Goal: Task Accomplishment & Management: Manage account settings

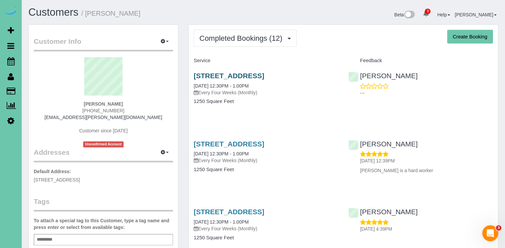
click at [235, 72] on link "1789 N 177th Plaza, Omaha, NE 68118" at bounding box center [229, 76] width 70 height 8
click at [233, 72] on link "1789 N 177th Plaza, Omaha, NE 68118" at bounding box center [229, 76] width 70 height 8
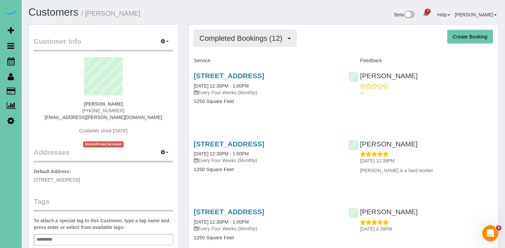
click at [270, 38] on span "Completed Bookings (12)" at bounding box center [242, 38] width 86 height 8
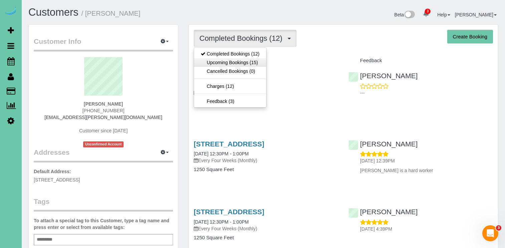
click at [261, 61] on link "Upcoming Bookings (15)" at bounding box center [230, 62] width 72 height 9
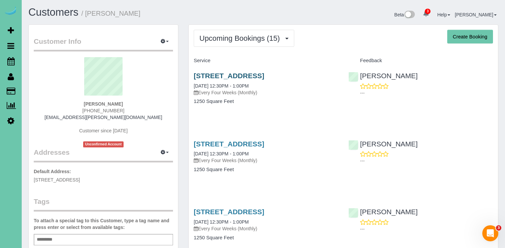
click at [264, 74] on link "1789 N 177th Plaza, Omaha, NE 68118" at bounding box center [229, 76] width 70 height 8
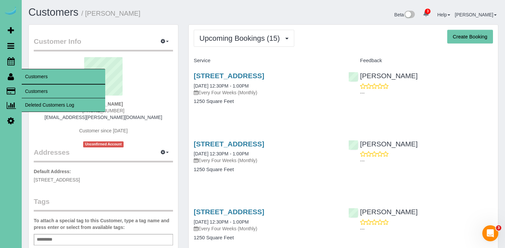
click at [34, 89] on link "Customers" at bounding box center [64, 91] width 84 height 13
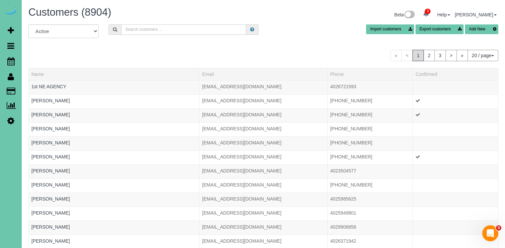
click at [144, 27] on input "text" at bounding box center [183, 29] width 125 height 10
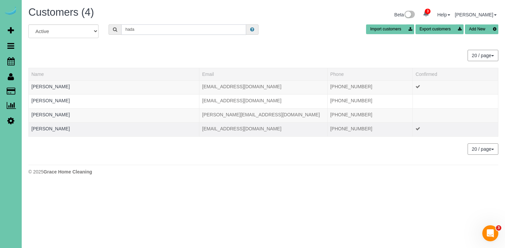
type input "hada"
click at [50, 131] on td "Jannet Hada" at bounding box center [114, 129] width 171 height 14
click at [51, 130] on link "Jannet Hada" at bounding box center [50, 128] width 38 height 5
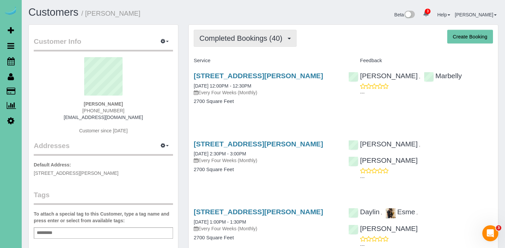
click at [270, 35] on span "Completed Bookings (40)" at bounding box center [242, 38] width 86 height 8
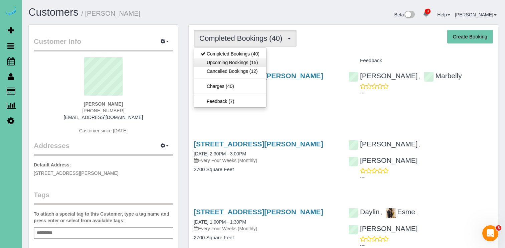
click at [259, 64] on link "Upcoming Bookings (15)" at bounding box center [230, 62] width 72 height 9
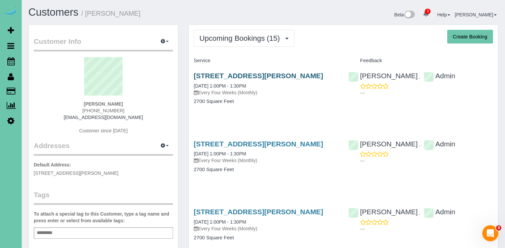
click at [262, 72] on link "7211 Braun Street, La Vista, NE 68128" at bounding box center [258, 76] width 129 height 8
drag, startPoint x: 130, startPoint y: 117, endPoint x: 76, endPoint y: 117, distance: 54.1
click at [76, 117] on div "Jannet Hada (402) 880-8920 pinky1966@yahoo.com Customer since 2020" at bounding box center [103, 99] width 139 height 84
copy link "pinky1966@yahoo.com"
click at [287, 74] on link "7211 Braun Street, La Vista, NE 68128" at bounding box center [258, 76] width 129 height 8
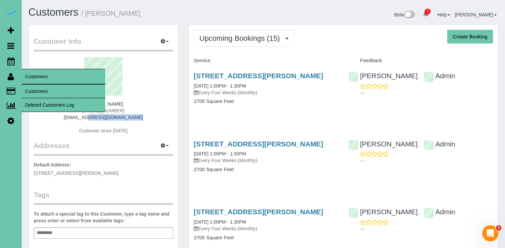
click at [48, 93] on link "Customers" at bounding box center [64, 91] width 84 height 13
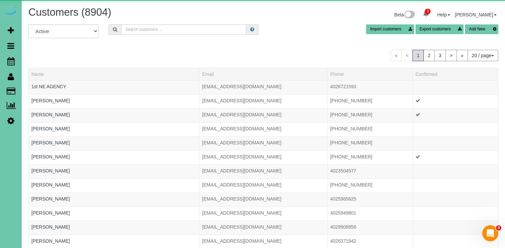
click at [167, 30] on input "text" at bounding box center [183, 29] width 125 height 10
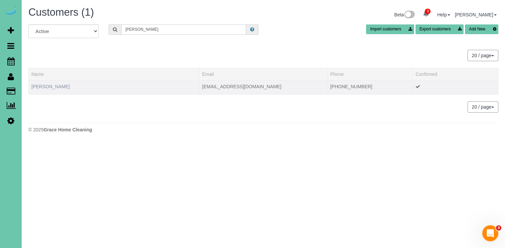
type input "haddock"
click at [46, 85] on link "Lori Haddock" at bounding box center [50, 86] width 38 height 5
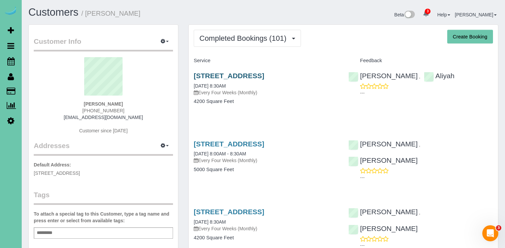
click at [256, 73] on link "22612 Crestline Circle, Gretna, NE 68028" at bounding box center [229, 76] width 70 height 8
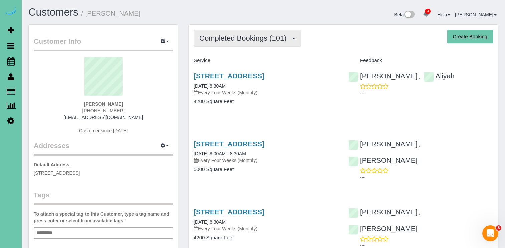
click at [243, 41] on span "Completed Bookings (101)" at bounding box center [244, 38] width 90 height 8
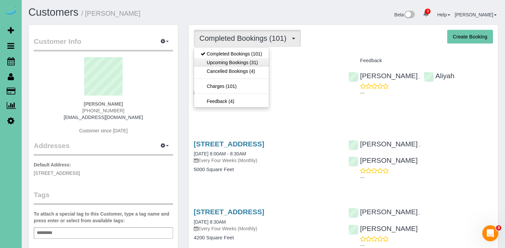
click at [241, 62] on link "Upcoming Bookings (31)" at bounding box center [231, 62] width 75 height 9
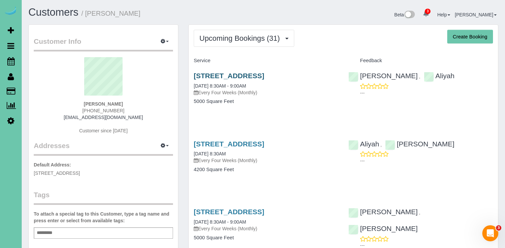
click at [264, 73] on link "22612 Crestline Circle, Gretna, NE 68028" at bounding box center [229, 76] width 70 height 8
click at [278, 139] on div "22612 Crestline Circle, Gretna, NE 68028 10/24/2025 8:30AM Every Four Weeks (Mo…" at bounding box center [266, 159] width 155 height 51
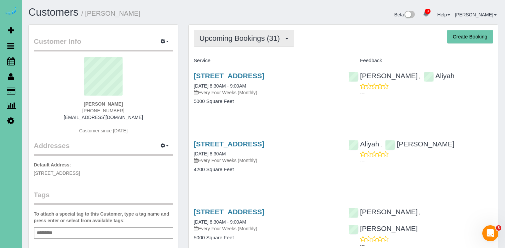
click at [245, 42] on span "Upcoming Bookings (31)" at bounding box center [241, 38] width 84 height 8
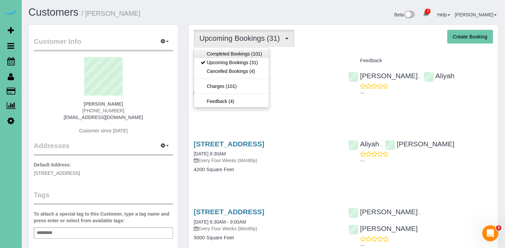
click at [239, 56] on link "Completed Bookings (101)" at bounding box center [231, 53] width 75 height 9
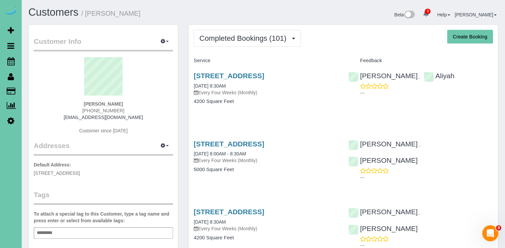
click at [286, 34] on span "Completed Bookings (101)" at bounding box center [244, 38] width 90 height 8
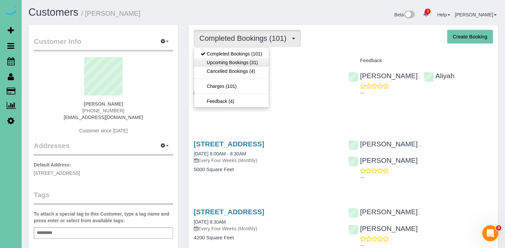
click at [258, 60] on link "Upcoming Bookings (31)" at bounding box center [231, 62] width 75 height 9
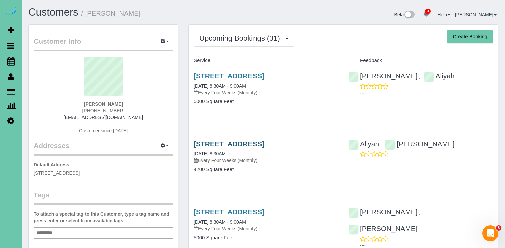
click at [237, 141] on link "22612 Crestline Circle, Gretna, NE 68028" at bounding box center [229, 144] width 70 height 8
click at [241, 210] on link "22612 Crestline Circle, Gretna, NE 68028" at bounding box center [229, 212] width 70 height 8
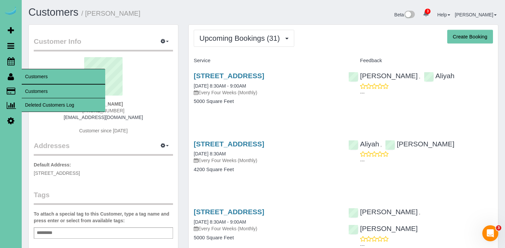
click at [46, 94] on link "Customers" at bounding box center [64, 91] width 84 height 13
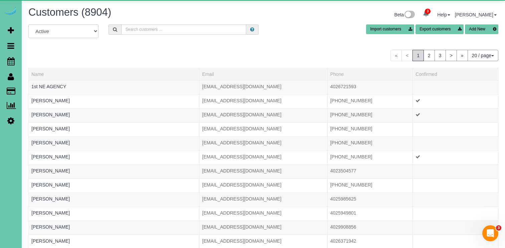
click at [134, 29] on input "text" at bounding box center [183, 29] width 125 height 10
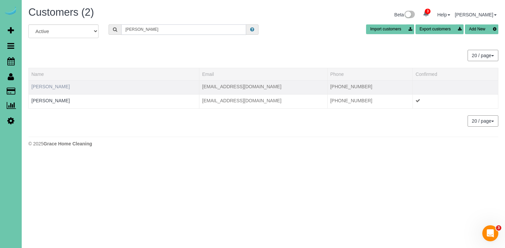
type input "pam h"
click at [36, 86] on link "Pam Hagan" at bounding box center [50, 86] width 38 height 5
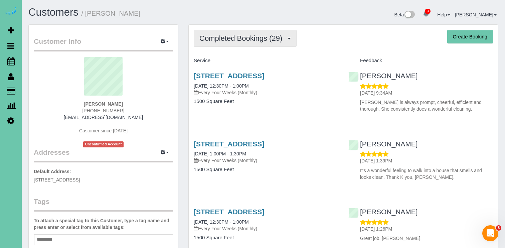
click at [256, 41] on span "Completed Bookings (29)" at bounding box center [242, 38] width 86 height 8
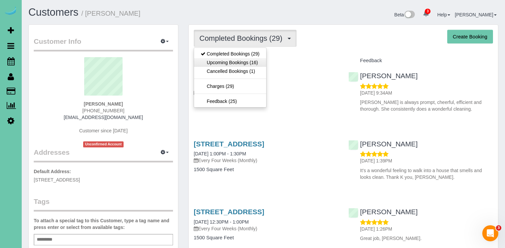
click at [255, 63] on link "Upcoming Bookings (16)" at bounding box center [230, 62] width 72 height 9
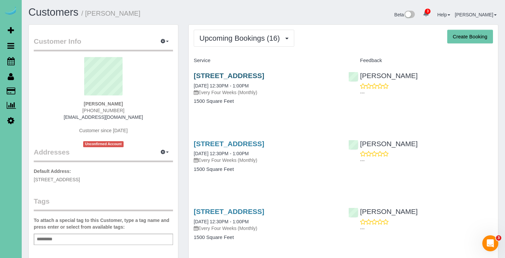
click at [264, 74] on link "10605 Decatur St, Omaha, NE 68114" at bounding box center [229, 76] width 70 height 8
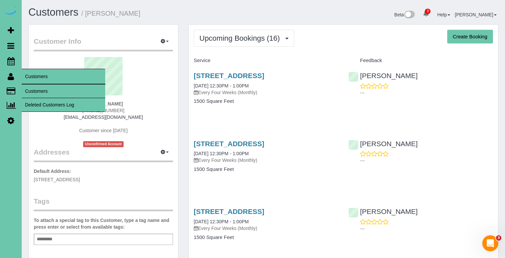
click at [39, 92] on link "Customers" at bounding box center [64, 91] width 84 height 13
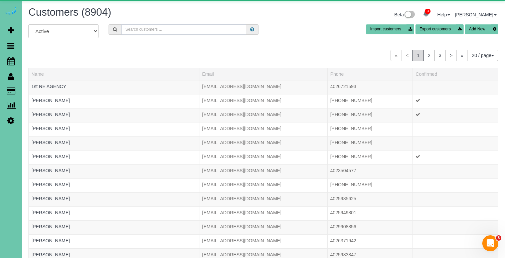
click at [128, 34] on input "text" at bounding box center [183, 29] width 125 height 10
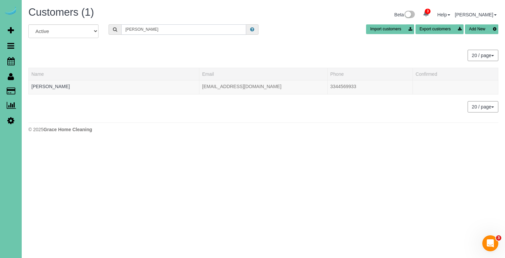
drag, startPoint x: 146, startPoint y: 29, endPoint x: 64, endPoint y: 27, distance: 82.2
click at [64, 27] on div "All Active Archived Tyler h Import customers Export customers Add New" at bounding box center [263, 33] width 480 height 19
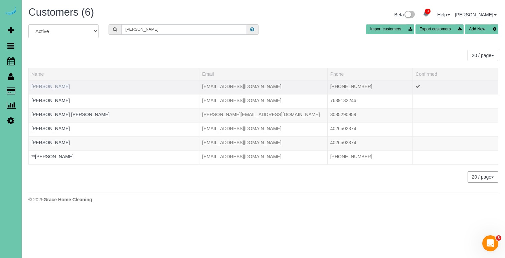
type input "Taylor h"
click at [57, 87] on link "Taylor Hanson" at bounding box center [50, 86] width 38 height 5
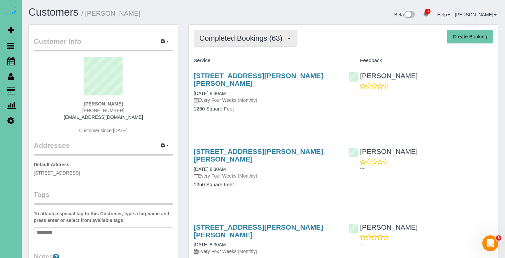
click at [250, 38] on span "Completed Bookings (63)" at bounding box center [242, 38] width 86 height 8
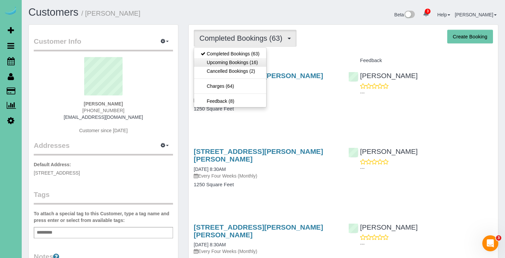
click at [251, 65] on link "Upcoming Bookings (16)" at bounding box center [230, 62] width 72 height 9
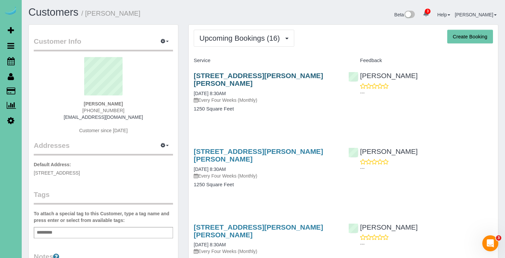
click at [264, 74] on link "310 N Allen St, Bennington, NE 68007" at bounding box center [258, 79] width 129 height 15
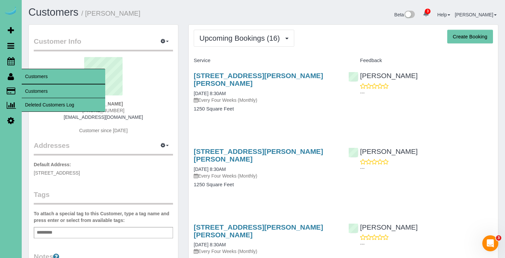
click at [33, 90] on link "Customers" at bounding box center [64, 91] width 84 height 13
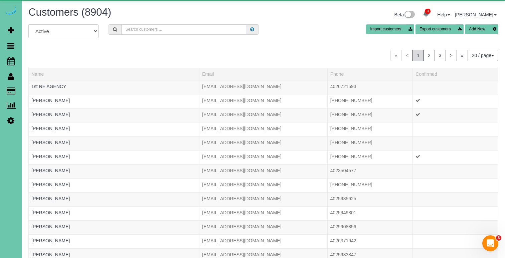
click at [128, 29] on input "text" at bounding box center [183, 29] width 125 height 10
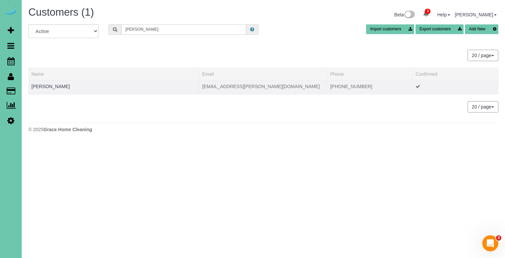
type input "sherri h"
click at [55, 81] on td "Sherri Harding" at bounding box center [114, 87] width 171 height 14
click at [55, 85] on link "Sherri Harding" at bounding box center [50, 86] width 38 height 5
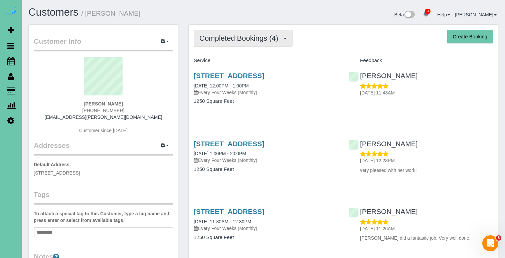
click at [220, 46] on button "Completed Bookings (4)" at bounding box center [243, 38] width 99 height 17
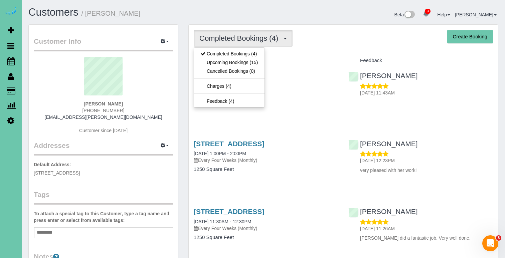
click at [144, 85] on sui-profile-pic at bounding box center [103, 78] width 129 height 43
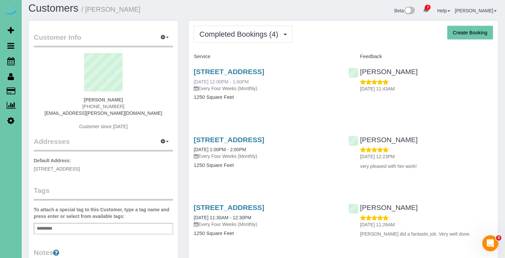
scroll to position [4, 0]
click at [235, 34] on span "Completed Bookings (4)" at bounding box center [240, 34] width 82 height 8
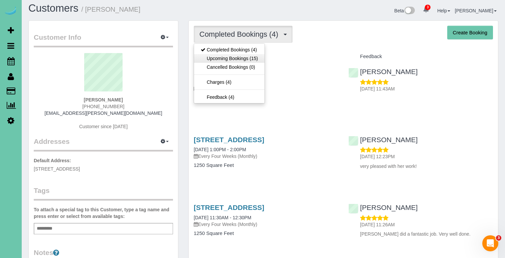
click at [234, 58] on link "Upcoming Bookings (15)" at bounding box center [229, 58] width 70 height 9
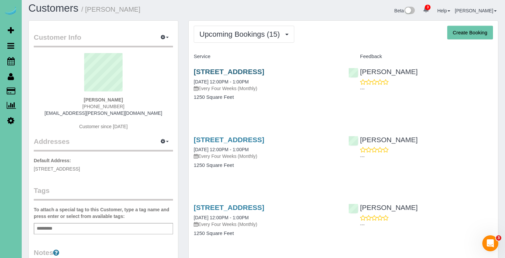
click at [243, 68] on link "2704 N 102nd Ave, Omaha, NE 68134" at bounding box center [229, 72] width 70 height 8
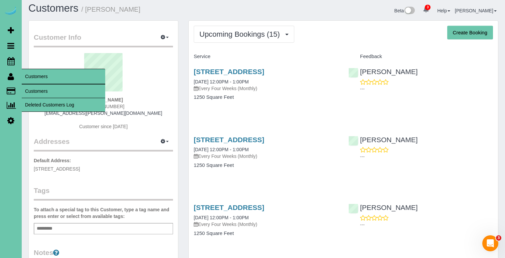
click at [36, 94] on link "Customers" at bounding box center [64, 91] width 84 height 13
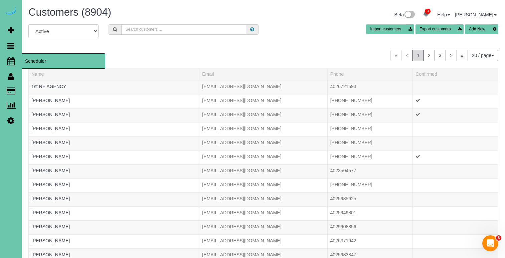
click at [12, 58] on icon at bounding box center [10, 61] width 7 height 8
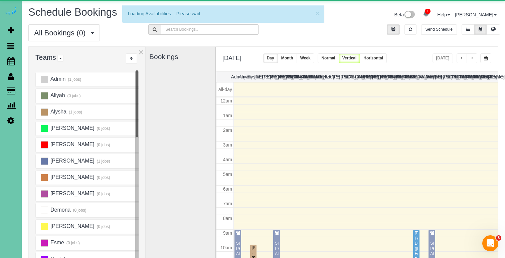
scroll to position [89, 0]
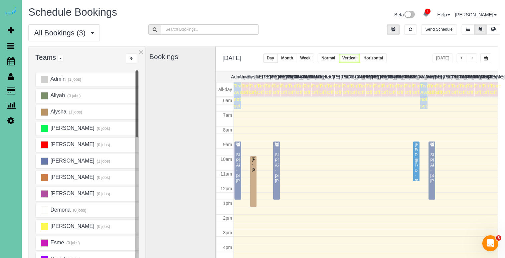
click at [483, 59] on button "button" at bounding box center [485, 58] width 11 height 10
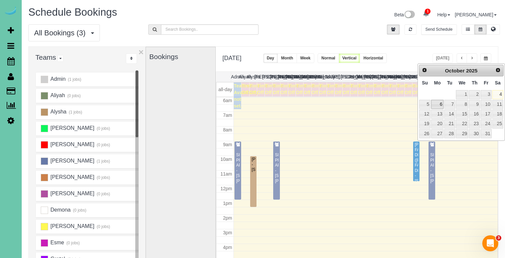
click at [437, 102] on link "6" at bounding box center [437, 104] width 12 height 9
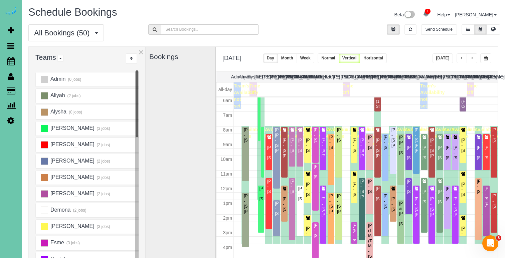
click at [488, 57] on button "button" at bounding box center [485, 58] width 11 height 10
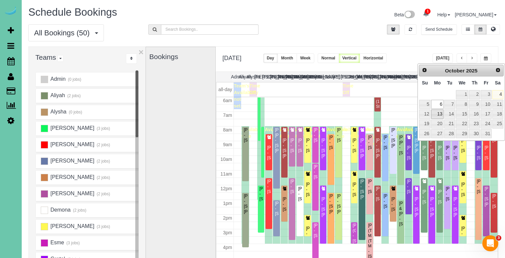
click at [438, 113] on link "13" at bounding box center [437, 114] width 12 height 9
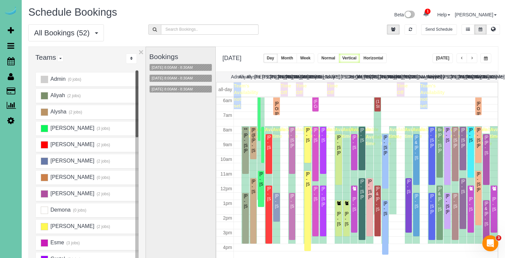
click at [474, 59] on button "button" at bounding box center [472, 58] width 11 height 10
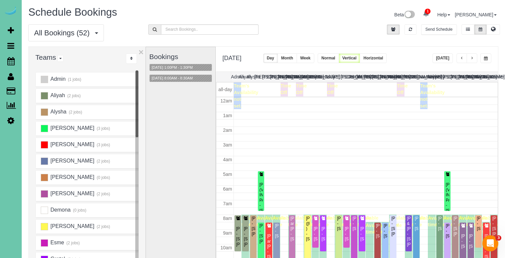
click at [474, 59] on button "button" at bounding box center [472, 58] width 11 height 10
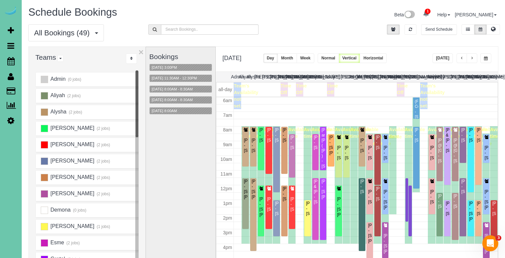
click at [491, 59] on div "**********" at bounding box center [357, 59] width 282 height 25
click at [487, 61] on button "button" at bounding box center [485, 58] width 11 height 10
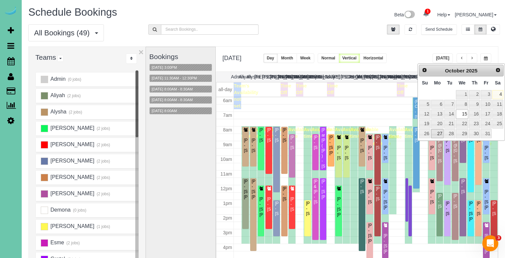
click at [441, 131] on link "27" at bounding box center [437, 133] width 12 height 9
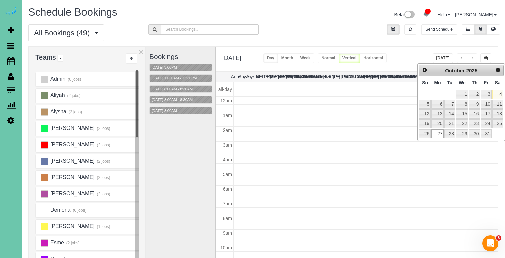
type input "**********"
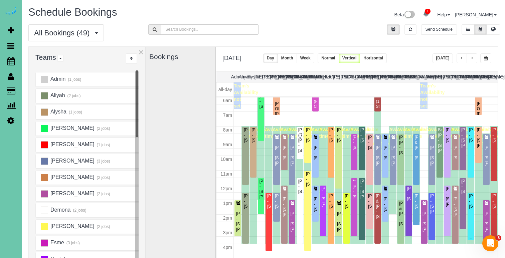
click at [471, 209] on div "Maryl Sattler - 5001 Cuming Street, Omaha, NE 68132" at bounding box center [471, 201] width 4 height 15
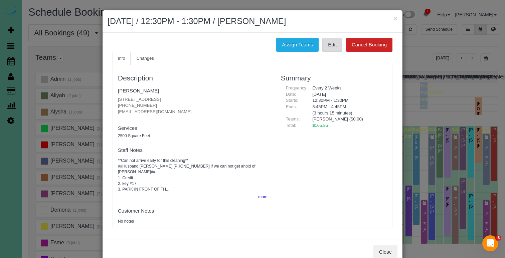
click at [329, 42] on link "Edit" at bounding box center [332, 45] width 20 height 14
click at [395, 19] on button "×" at bounding box center [395, 18] width 4 height 7
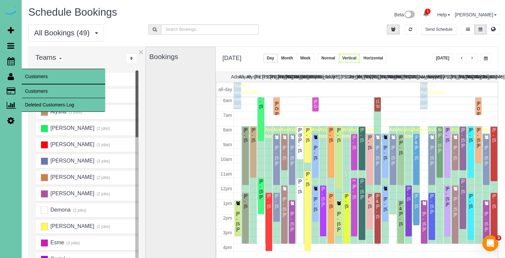
click at [53, 100] on link "Deleted Customers Log" at bounding box center [64, 104] width 84 height 13
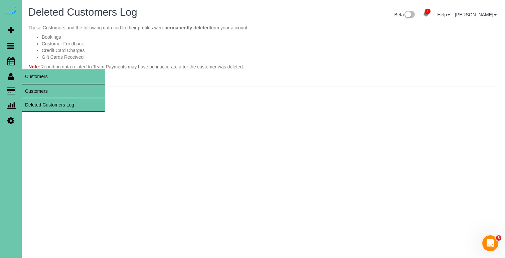
click at [35, 89] on link "Customers" at bounding box center [64, 91] width 84 height 13
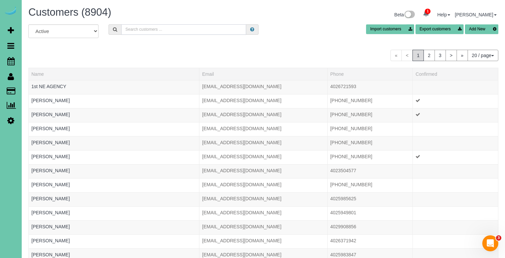
click at [135, 33] on input "text" at bounding box center [183, 29] width 125 height 10
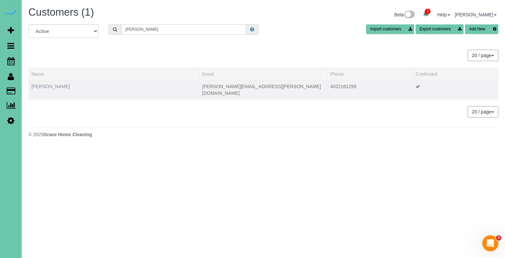
type input "julee"
click at [52, 87] on link "Julee Sauer" at bounding box center [50, 86] width 38 height 5
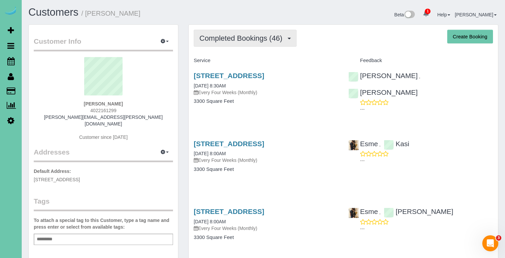
click at [233, 38] on span "Completed Bookings (46)" at bounding box center [242, 38] width 86 height 8
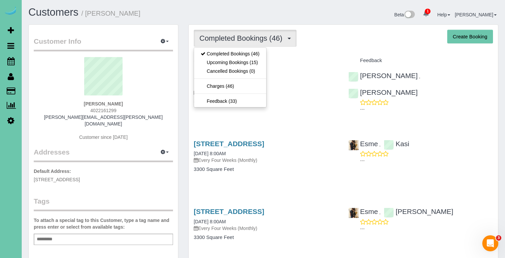
drag, startPoint x: 233, startPoint y: 67, endPoint x: 335, endPoint y: -25, distance: 138.1
click at [253, 61] on link "Upcoming Bookings (15)" at bounding box center [230, 62] width 72 height 9
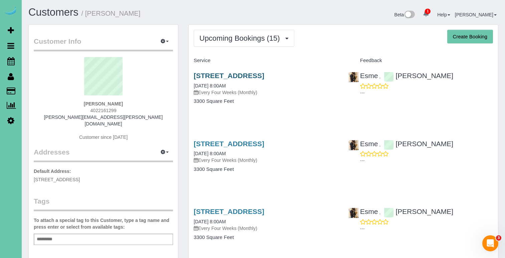
click at [249, 73] on link "10205 S 105th Street, Papillion, NE 68046" at bounding box center [229, 76] width 70 height 8
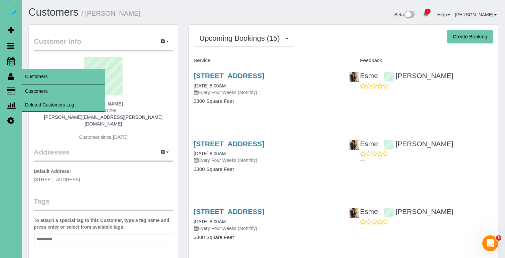
click at [54, 94] on link "Customers" at bounding box center [64, 91] width 84 height 13
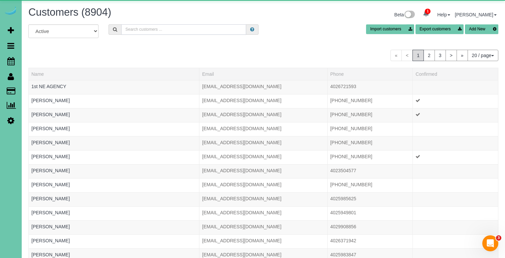
click at [141, 28] on input "text" at bounding box center [183, 29] width 125 height 10
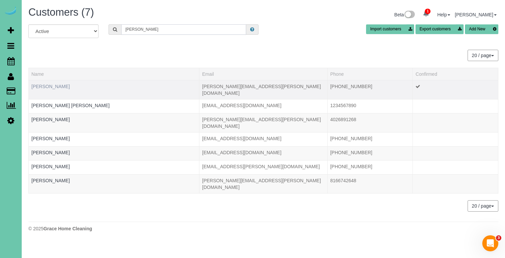
type input "Ashley s"
click at [55, 88] on link "Ashley Scheffer" at bounding box center [50, 86] width 38 height 5
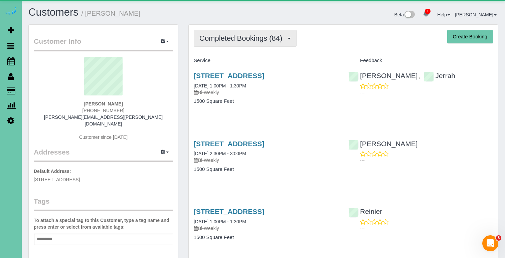
click at [252, 41] on span "Completed Bookings (84)" at bounding box center [242, 38] width 86 height 8
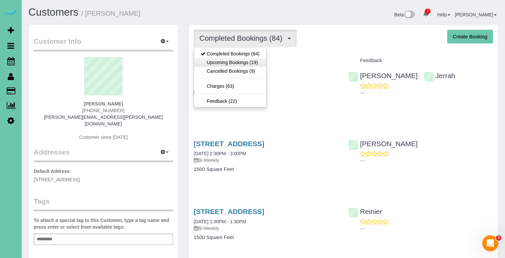
click at [245, 62] on link "Upcoming Bookings (19)" at bounding box center [230, 62] width 72 height 9
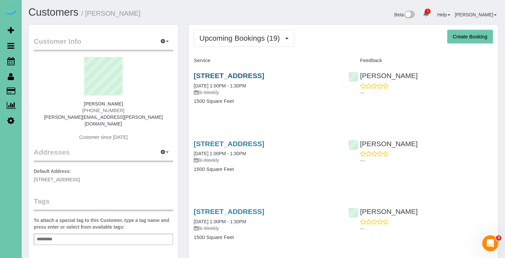
click at [264, 77] on link "200 S 31st Ave; Apt 4603, Omaha, NE 68131" at bounding box center [229, 76] width 70 height 8
click at [208, 146] on link "200 S 31st Ave; Apt 4603, Omaha, NE 68131" at bounding box center [229, 144] width 70 height 8
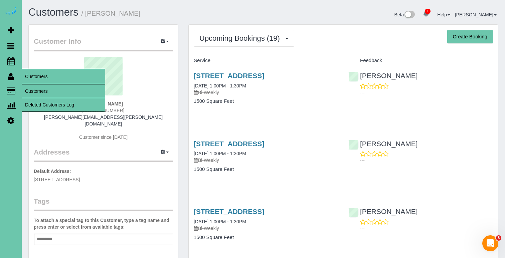
click at [33, 91] on link "Customers" at bounding box center [64, 91] width 84 height 13
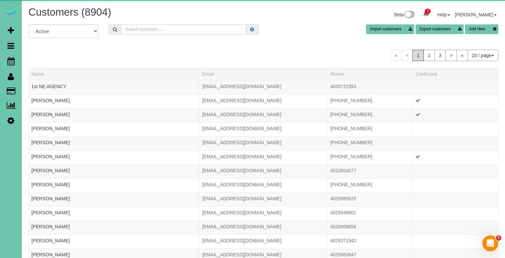
click at [163, 28] on input "text" at bounding box center [183, 29] width 125 height 10
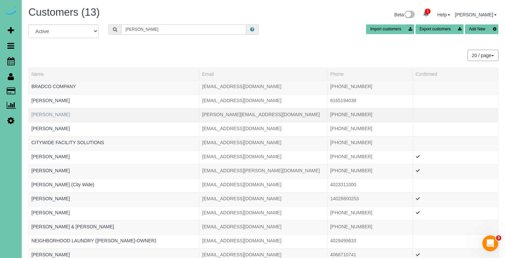
type input "chandler"
click at [67, 115] on link "Chandler Schelkopf" at bounding box center [50, 114] width 38 height 5
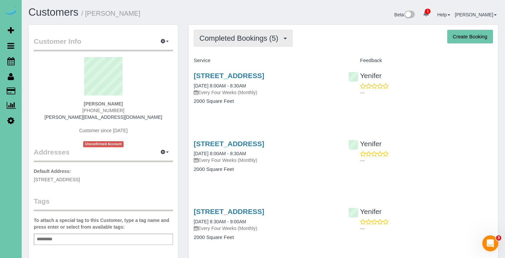
click at [226, 34] on span "Completed Bookings (5)" at bounding box center [240, 38] width 82 height 8
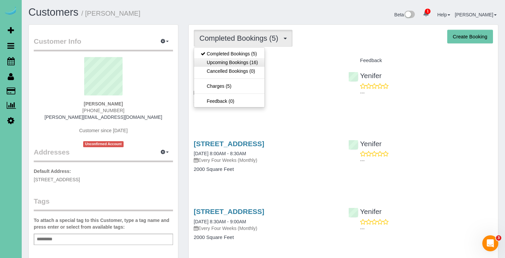
click at [236, 59] on link "Upcoming Bookings (16)" at bounding box center [229, 62] width 70 height 9
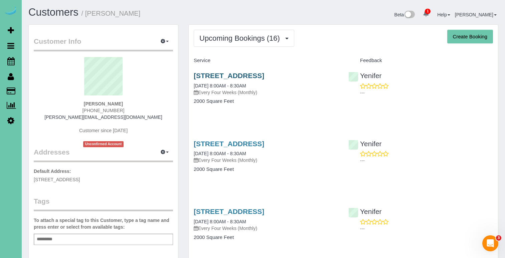
click at [264, 76] on link "6757 N 163rd Ct #2802, Omaha, NE 68116" at bounding box center [229, 76] width 70 height 8
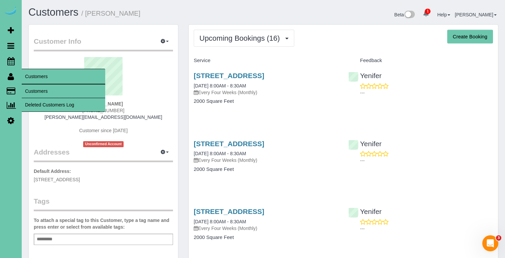
click at [44, 90] on link "Customers" at bounding box center [64, 91] width 84 height 13
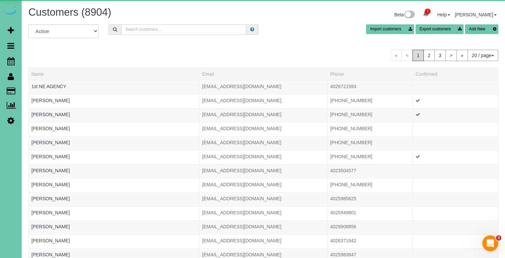
click at [138, 27] on input "text" at bounding box center [183, 29] width 125 height 10
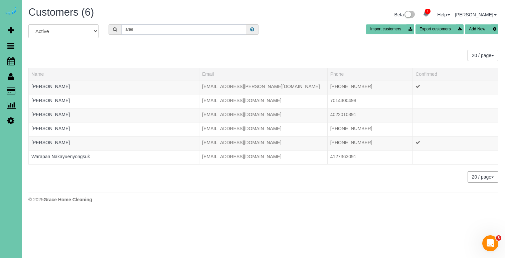
type input "Ariel"
drag, startPoint x: 122, startPoint y: 36, endPoint x: 44, endPoint y: 86, distance: 92.4
click at [44, 86] on link "Ariel Schell" at bounding box center [50, 86] width 38 height 5
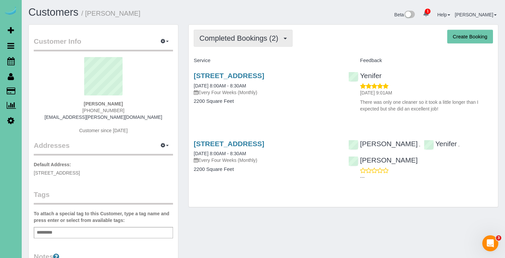
click at [249, 37] on span "Completed Bookings (2)" at bounding box center [240, 38] width 82 height 8
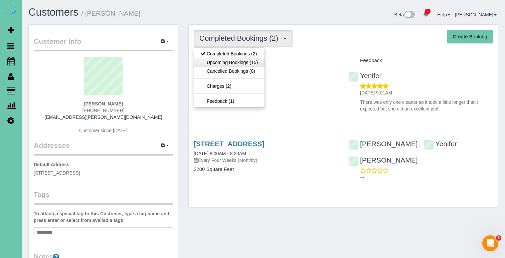
click at [246, 66] on link "Upcoming Bookings (15)" at bounding box center [229, 62] width 70 height 9
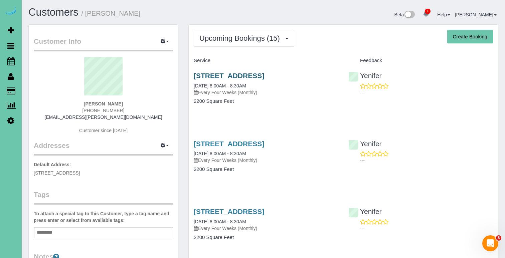
click at [242, 75] on link "4214 N 191st Street, Elkhorn, NE 68022" at bounding box center [229, 76] width 70 height 8
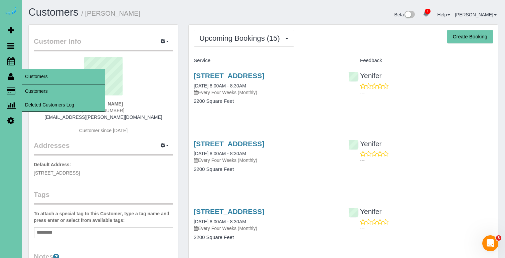
click at [37, 90] on link "Customers" at bounding box center [64, 91] width 84 height 13
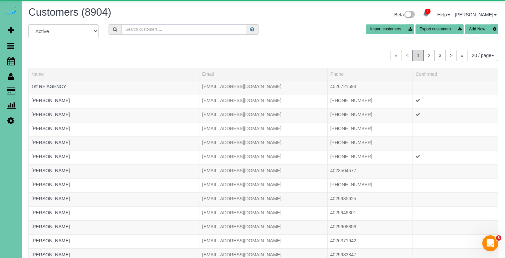
click at [135, 30] on input "text" at bounding box center [183, 29] width 125 height 10
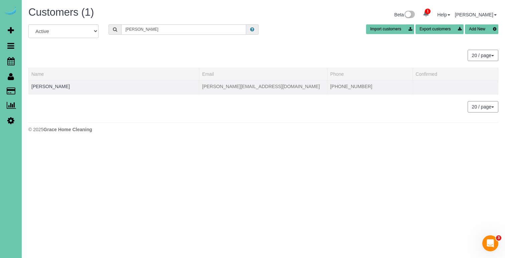
type input "ruth s"
click at [44, 89] on td "Ruth Smith" at bounding box center [114, 87] width 171 height 14
click at [46, 87] on link "Ruth Smith" at bounding box center [50, 86] width 38 height 5
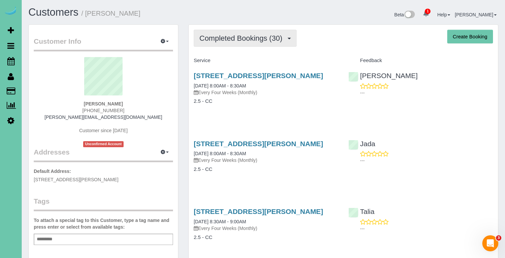
click at [224, 41] on span "Completed Bookings (30)" at bounding box center [242, 38] width 86 height 8
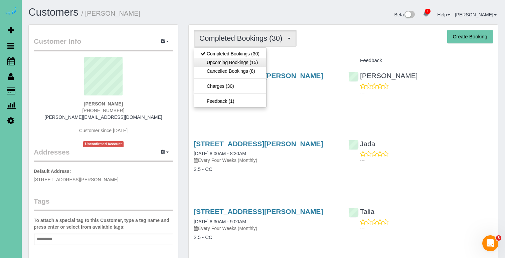
click at [213, 66] on link "Upcoming Bookings (15)" at bounding box center [230, 62] width 72 height 9
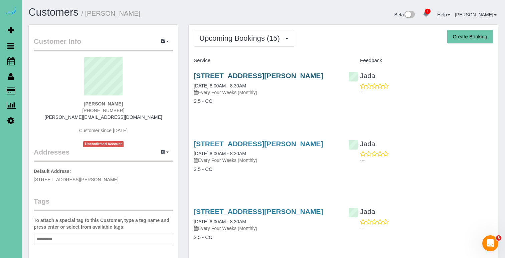
click at [209, 75] on link "904 Bailey Drive, Papillion, NE 68046" at bounding box center [258, 76] width 129 height 8
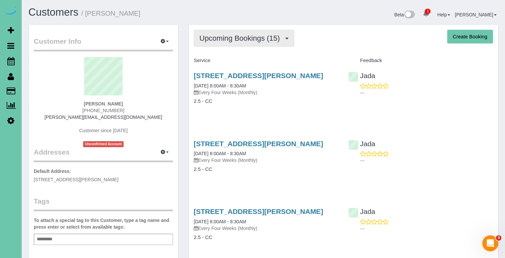
click at [247, 38] on span "Upcoming Bookings (15)" at bounding box center [241, 38] width 84 height 8
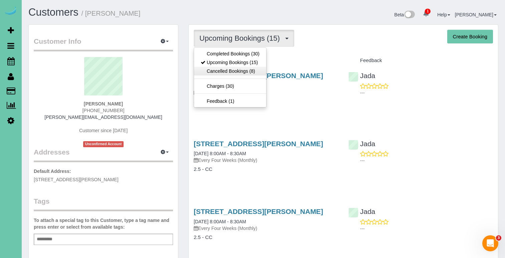
click at [248, 72] on link "Cancelled Bookings (8)" at bounding box center [230, 71] width 72 height 9
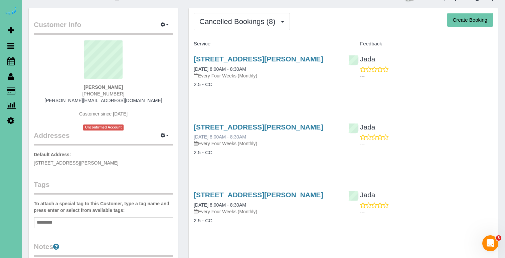
scroll to position [16, 0]
click at [253, 61] on link "904 Bailey Drive, Papillion, NE 68046" at bounding box center [258, 59] width 129 height 8
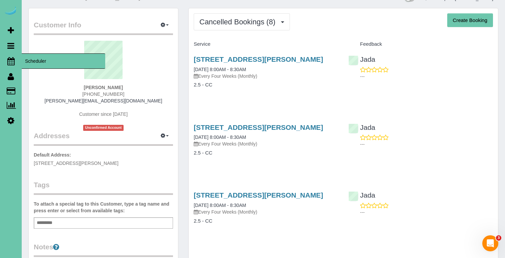
click at [8, 64] on icon at bounding box center [10, 61] width 7 height 8
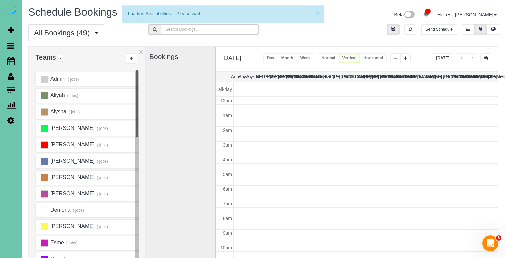
scroll to position [89, 0]
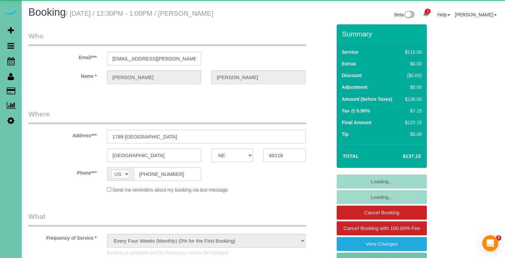
select select "NE"
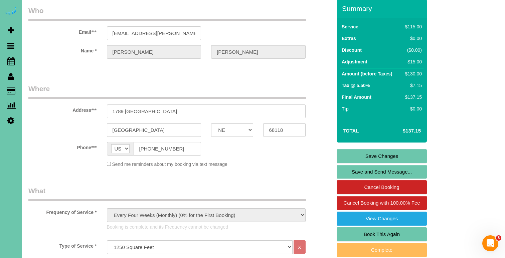
scroll to position [23, 0]
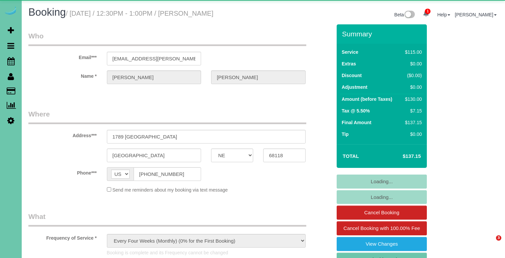
select select "NE"
select select "object:668"
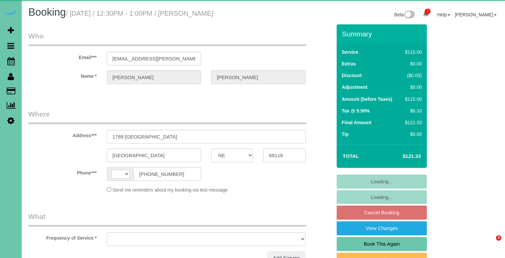
select select "NE"
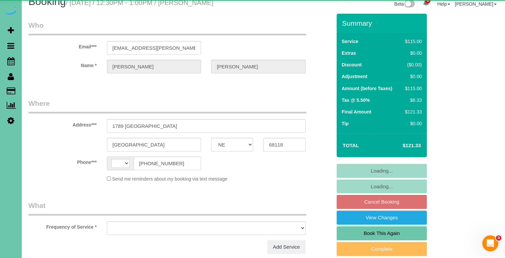
select select "string:[GEOGRAPHIC_DATA]"
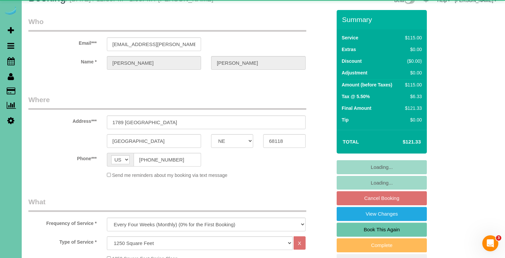
select select "object:659"
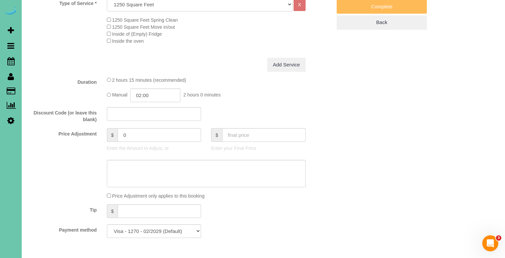
scroll to position [258, 0]
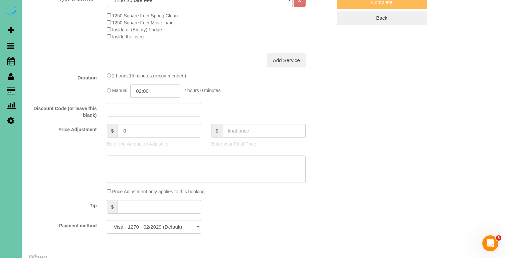
click at [223, 165] on textarea at bounding box center [206, 169] width 199 height 27
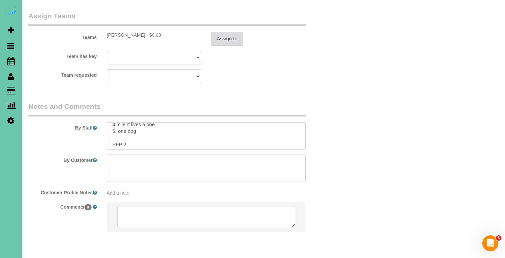
scroll to position [24, 0]
type textarea "new rate - 10/16/25"
click at [226, 32] on button "Assign to" at bounding box center [227, 39] width 32 height 14
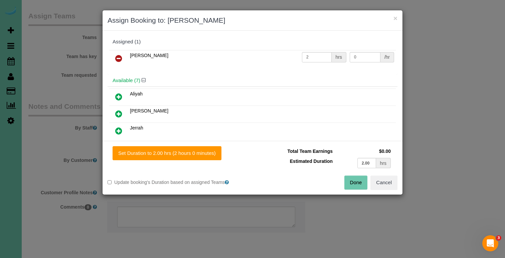
click at [359, 174] on div "Total Team Earnings $0.00 Estimated Duration 2.00 hrs Warning: The Company shar…" at bounding box center [325, 160] width 145 height 29
click at [356, 182] on button "Done" at bounding box center [355, 183] width 23 height 14
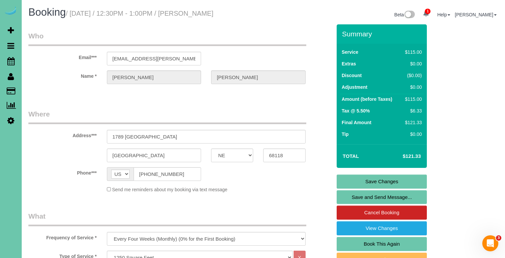
scroll to position [0, 0]
click at [360, 177] on link "Save Changes" at bounding box center [382, 182] width 90 height 14
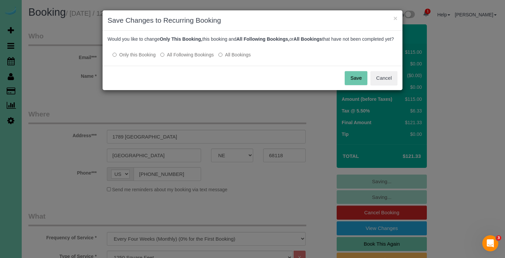
click at [193, 58] on label "All Following Bookings" at bounding box center [186, 54] width 53 height 7
click at [348, 83] on button "Save" at bounding box center [356, 78] width 23 height 14
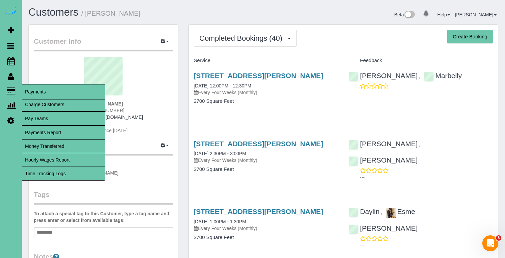
click at [60, 171] on link "Time Tracking Logs" at bounding box center [64, 173] width 84 height 13
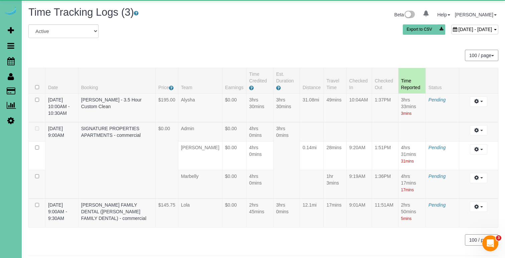
click at [451, 32] on div "October 04, 2025 - October 04, 2025" at bounding box center [474, 30] width 47 height 10
type input "**********"
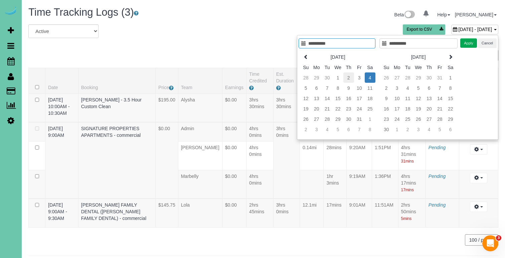
type input "**********"
click at [348, 77] on td "2" at bounding box center [348, 77] width 11 height 10
type input "**********"
click at [348, 77] on td "2" at bounding box center [348, 77] width 11 height 10
type input "**********"
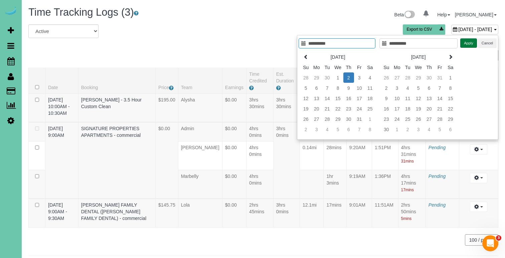
click at [465, 39] on button "Apply" at bounding box center [468, 43] width 17 height 10
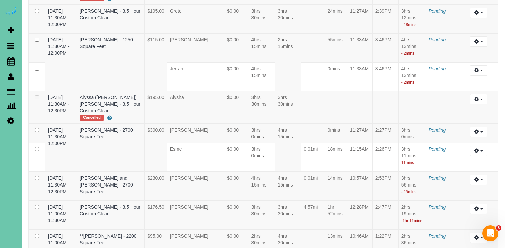
scroll to position [760, 0]
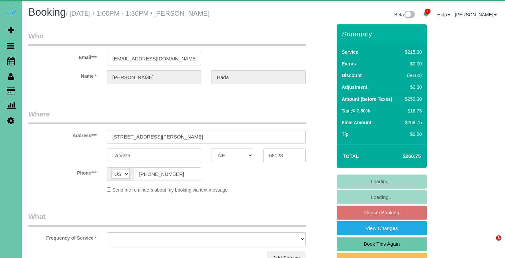
select select "NE"
select select "object:857"
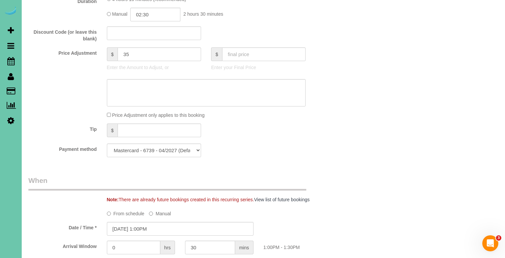
scroll to position [334, 0]
drag, startPoint x: 149, startPoint y: 51, endPoint x: 101, endPoint y: 51, distance: 47.8
click at [101, 51] on div "Price Adjustment $ 35 Enter the Amount to Adjust, or $ Enter your Final Price" at bounding box center [179, 61] width 313 height 27
type input "50"
click at [136, 84] on textarea at bounding box center [206, 92] width 199 height 27
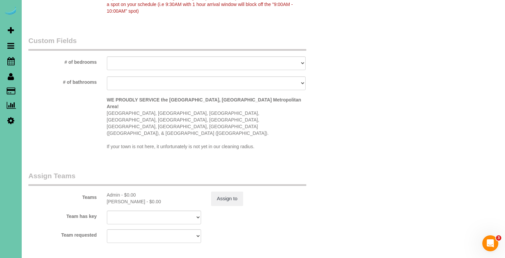
scroll to position [601, 0]
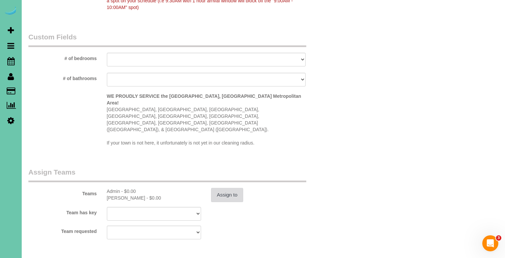
type textarea "new rate - 10/27/25"
click at [224, 188] on button "Assign to" at bounding box center [227, 195] width 32 height 14
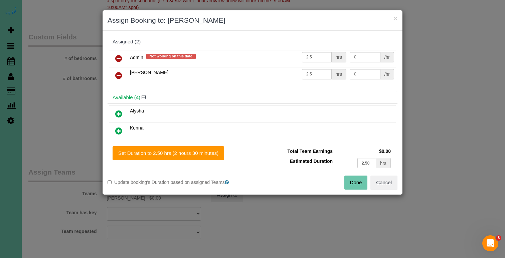
click at [346, 177] on button "Done" at bounding box center [355, 183] width 23 height 14
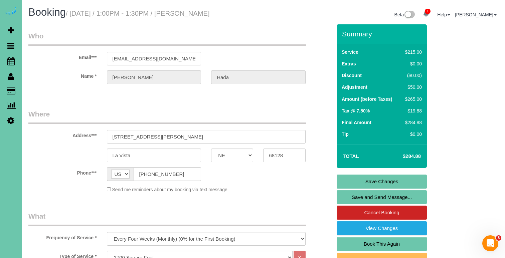
scroll to position [0, 0]
click at [353, 178] on link "Save Changes" at bounding box center [382, 182] width 90 height 14
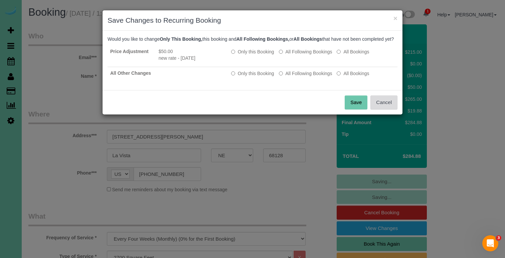
click at [386, 106] on button "Cancel" at bounding box center [383, 103] width 27 height 14
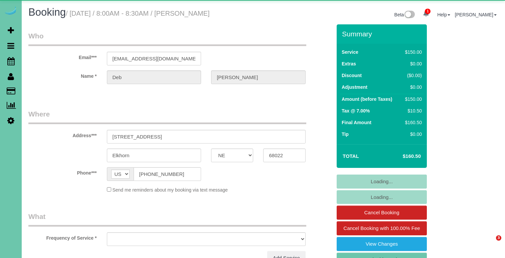
select select "NE"
select select "object:663"
select select "string:fspay-73256bfc-5fc1-4df7-92f6-4f5204f87594"
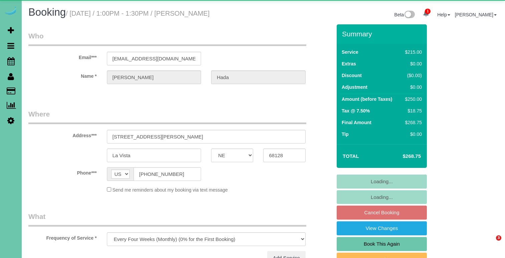
select select "NE"
select select "object:663"
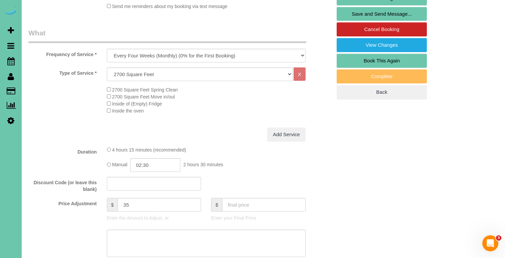
scroll to position [192, 0]
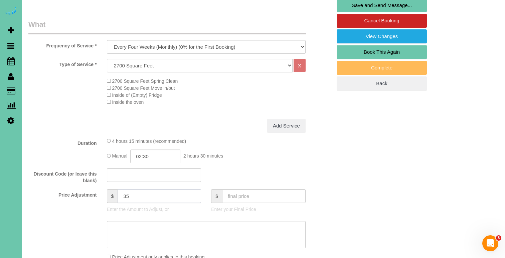
drag, startPoint x: 133, startPoint y: 193, endPoint x: 92, endPoint y: 190, distance: 41.2
click at [92, 190] on div "Price Adjustment $ 35 Enter the Amount to Adjust, or $ Enter your Final Price" at bounding box center [179, 202] width 313 height 27
type input "50"
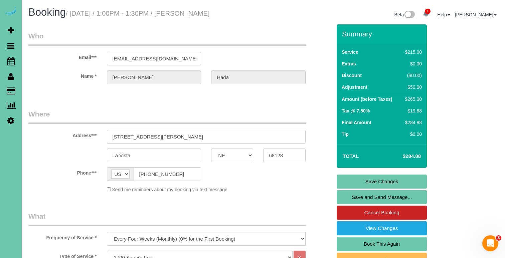
scroll to position [0, 0]
type textarea "new rate - 10/27/25"
click at [383, 184] on link "Save Changes" at bounding box center [382, 182] width 90 height 14
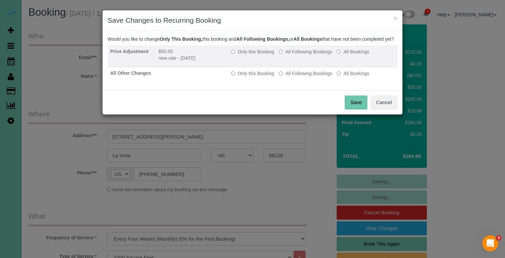
click at [311, 55] on label "All Following Bookings" at bounding box center [305, 51] width 53 height 7
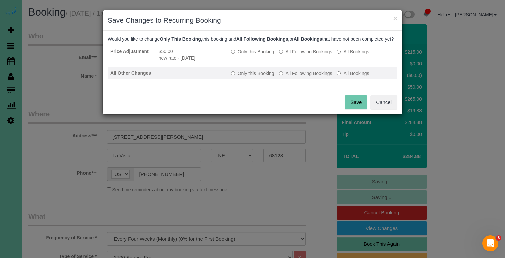
click at [309, 77] on label "All Following Bookings" at bounding box center [305, 73] width 53 height 7
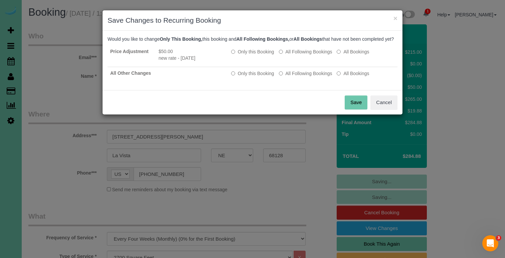
click at [348, 109] on button "Save" at bounding box center [356, 103] width 23 height 14
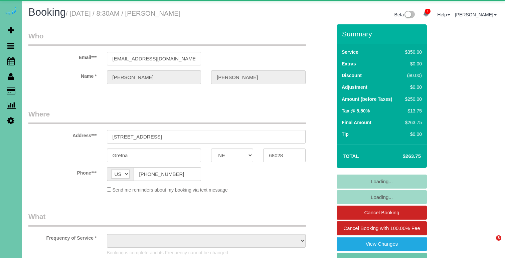
select select "NE"
select select "object:688"
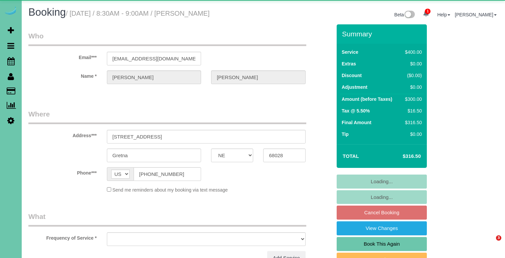
select select "NE"
select select "object:911"
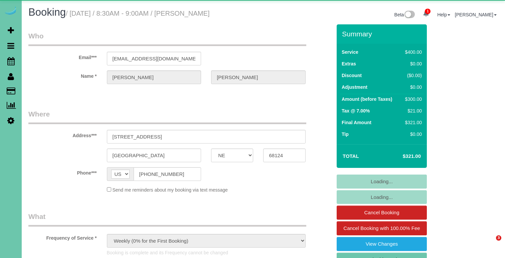
select select "NE"
select select "object:852"
select select "string:fspay-87a44fcb-9953-43b1-991c-2962dc42f5b1"
select select "number:37"
select select "number:43"
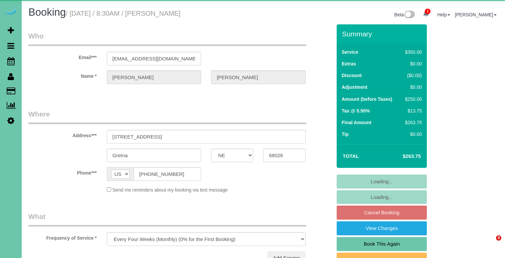
select select "NE"
select select "object:717"
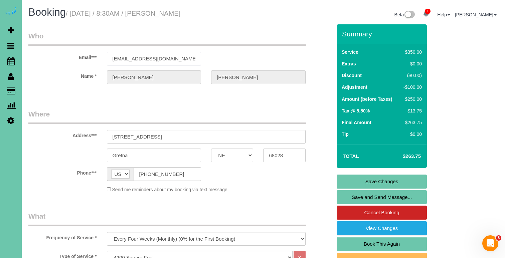
drag, startPoint x: 186, startPoint y: 59, endPoint x: 62, endPoint y: 55, distance: 124.0
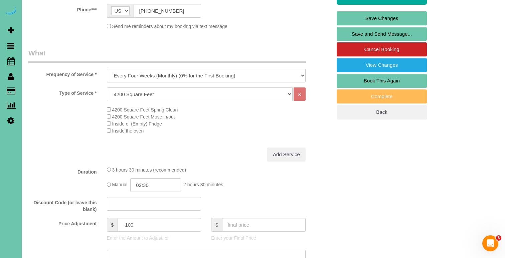
scroll to position [163, 0]
click at [136, 221] on input "-100" at bounding box center [160, 225] width 84 height 14
type input "-85"
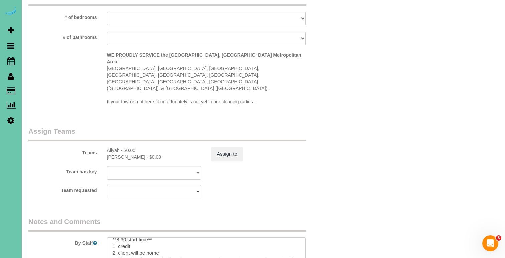
scroll to position [10, 0]
type textarea "new rate - [DATE]"
drag, startPoint x: 249, startPoint y: 230, endPoint x: 156, endPoint y: 228, distance: 93.5
click at [156, 237] on textarea at bounding box center [206, 250] width 199 height 27
click at [285, 185] on div "Team requested Aliyah [GEOGRAPHIC_DATA] Admin [GEOGRAPHIC_DATA] [PERSON_NAME] […" at bounding box center [179, 192] width 313 height 14
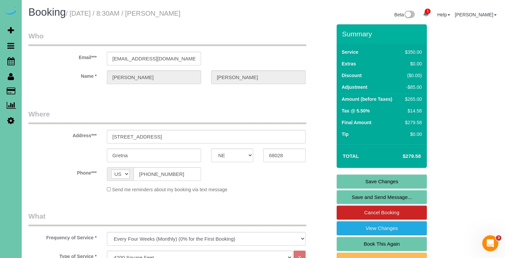
scroll to position [0, 0]
click at [364, 183] on link "Save Changes" at bounding box center [382, 182] width 90 height 14
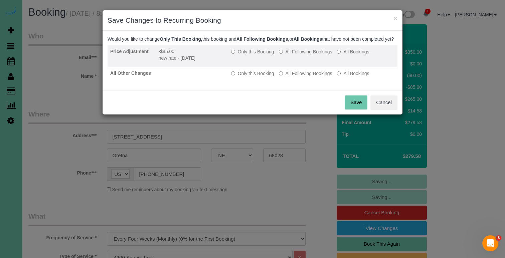
click at [304, 54] on td "Only this Booking All Following Bookings All Bookings" at bounding box center [312, 56] width 169 height 22
click at [308, 55] on label "All Following Bookings" at bounding box center [305, 51] width 53 height 7
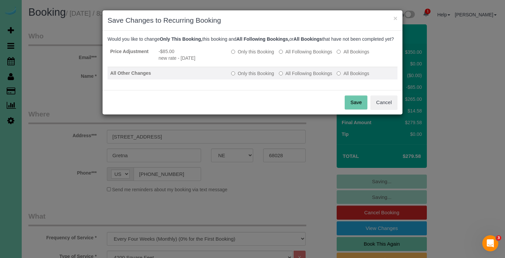
click at [298, 77] on label "All Following Bookings" at bounding box center [305, 73] width 53 height 7
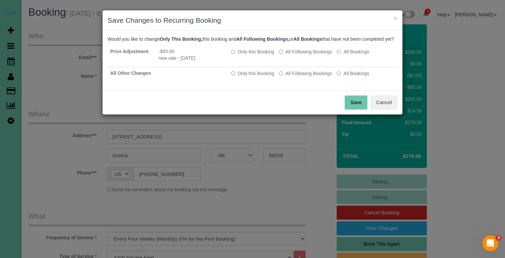
click at [355, 107] on button "Save" at bounding box center [356, 103] width 23 height 14
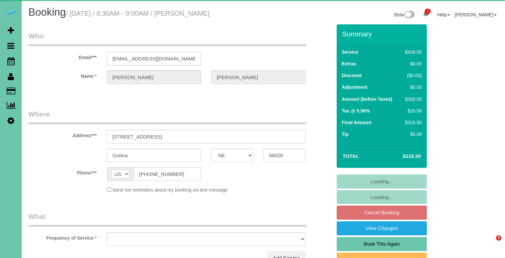
select select "NE"
select select "object:911"
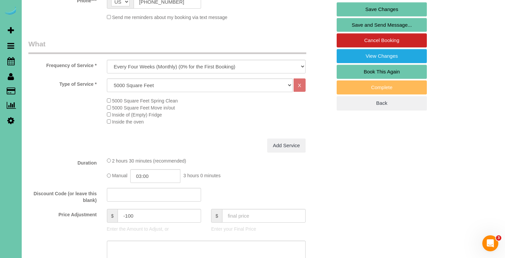
scroll to position [172, 0]
click at [150, 213] on input "-100" at bounding box center [160, 216] width 84 height 14
type input "-80"
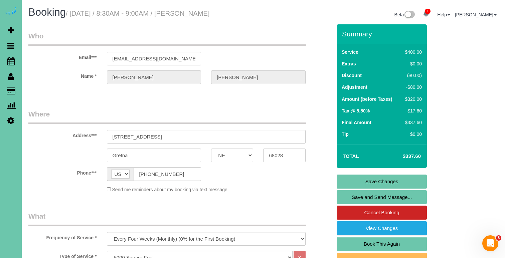
scroll to position [0, 0]
type textarea "new rate - [DATE]"
click at [380, 179] on link "Save Changes" at bounding box center [382, 182] width 90 height 14
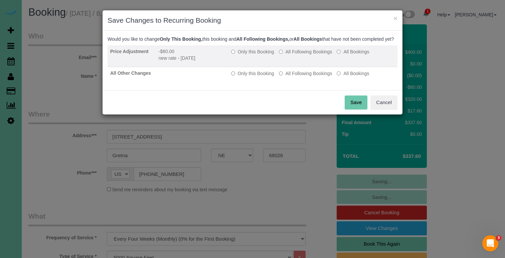
click at [298, 55] on label "All Following Bookings" at bounding box center [305, 51] width 53 height 7
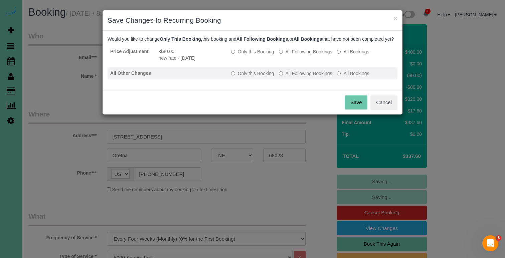
click at [298, 77] on label "All Following Bookings" at bounding box center [305, 73] width 53 height 7
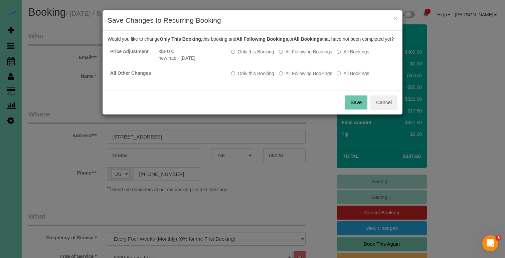
click at [352, 108] on button "Save" at bounding box center [356, 103] width 23 height 14
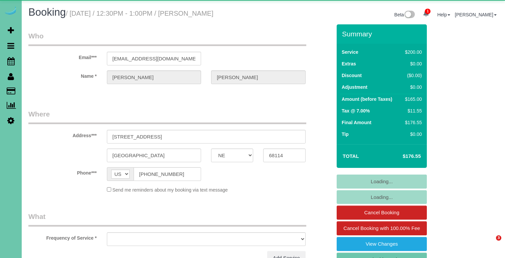
select select "NE"
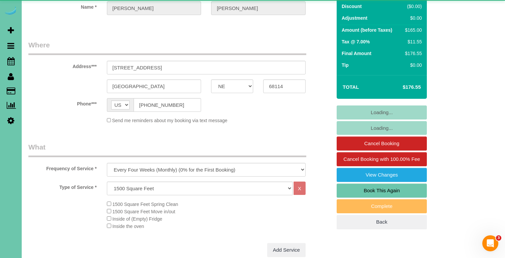
select select "object:663"
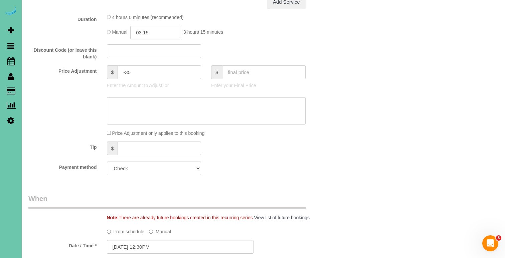
scroll to position [320, 0]
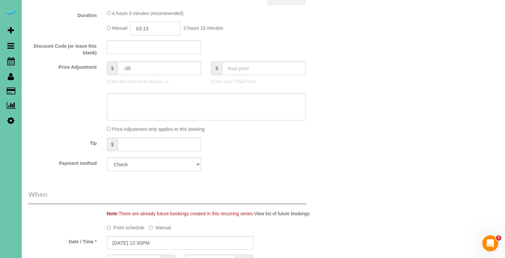
click at [156, 22] on input "03:15" at bounding box center [155, 29] width 50 height 14
type input "03:00"
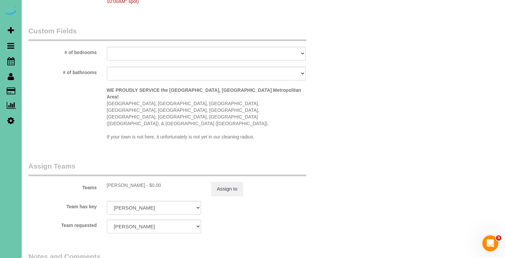
scroll to position [733, 0]
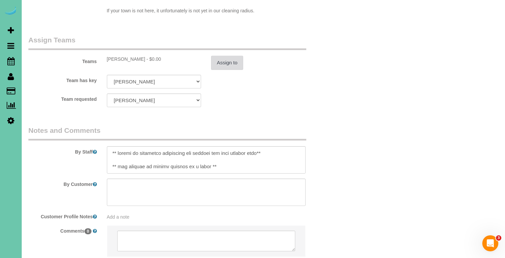
type textarea "new rate - [DATE]"
click at [235, 56] on button "Assign to" at bounding box center [227, 63] width 32 height 14
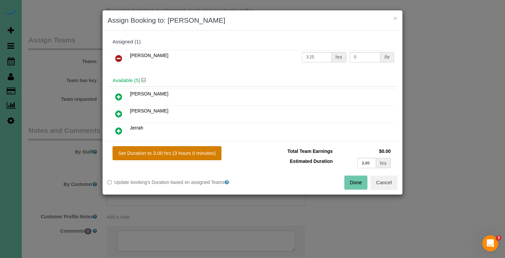
click at [175, 152] on button "Set Duration to 3.00 hrs (3 hours 0 minutes)" at bounding box center [167, 153] width 109 height 14
type input "3.00"
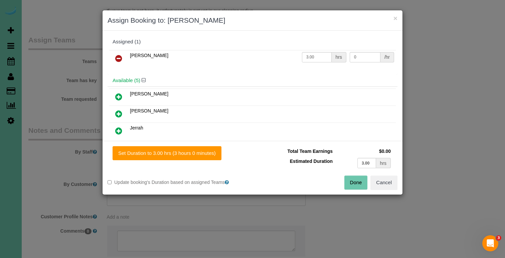
click at [355, 183] on button "Done" at bounding box center [355, 183] width 23 height 14
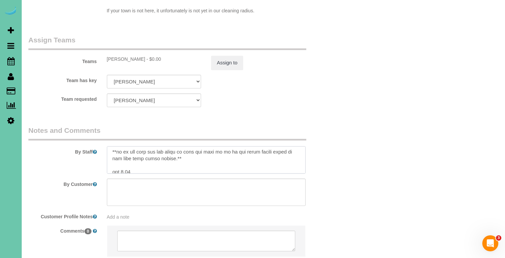
click at [238, 146] on textarea at bounding box center [206, 159] width 199 height 27
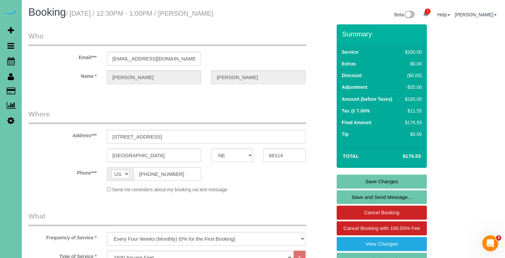
scroll to position [0, 0]
type textarea "** loremi do sitametco adipiscing eli seddoei tem inci utlabor etdo** ** mag al…"
click at [364, 181] on link "Save Changes" at bounding box center [382, 182] width 90 height 14
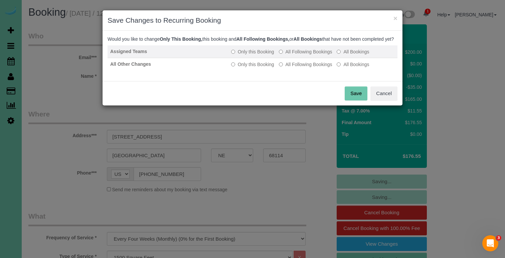
click at [289, 55] on label "All Following Bookings" at bounding box center [305, 51] width 53 height 7
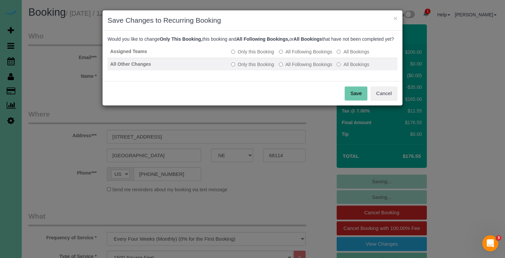
click at [293, 68] on label "All Following Bookings" at bounding box center [305, 64] width 53 height 7
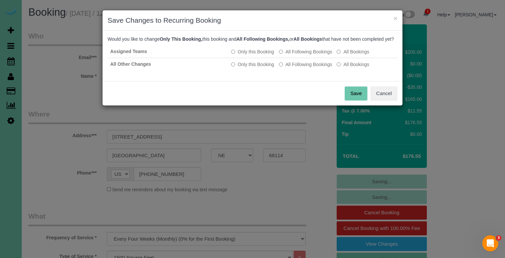
click at [364, 96] on button "Save" at bounding box center [356, 94] width 23 height 14
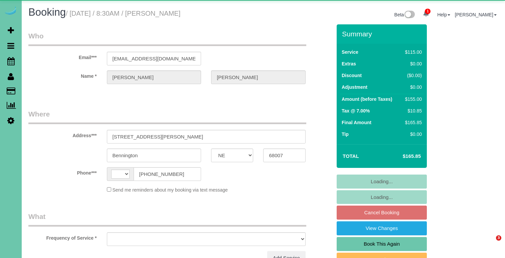
select select "NE"
select select "string:[GEOGRAPHIC_DATA]"
select select "object:655"
select select "string:fspay-206d4e0e-4992-4b48-a046-d244fb056c94"
select select "object:905"
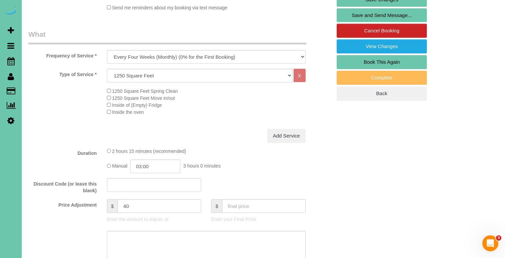
scroll to position [185, 0]
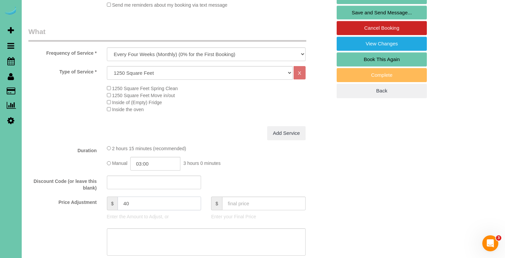
click at [136, 208] on input "40" at bounding box center [160, 204] width 84 height 14
type input "48"
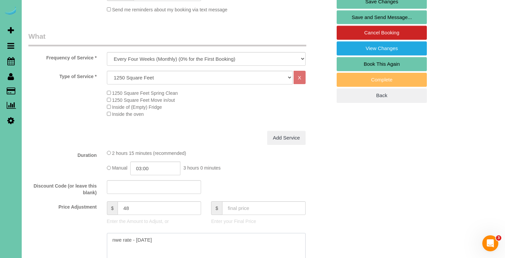
scroll to position [193, 0]
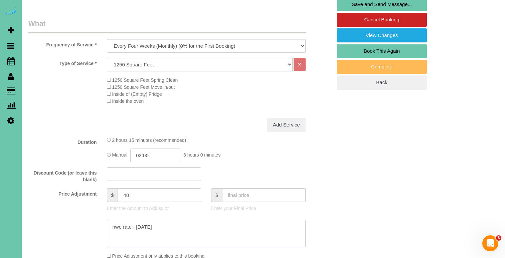
click at [119, 225] on textarea at bounding box center [206, 233] width 199 height 27
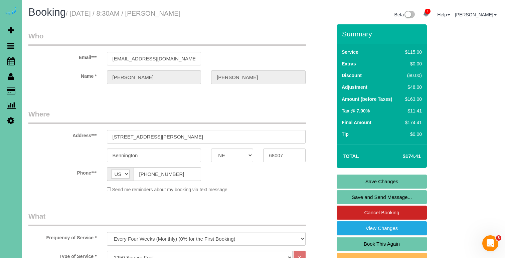
scroll to position [0, 0]
type textarea "new rate - [DATE]"
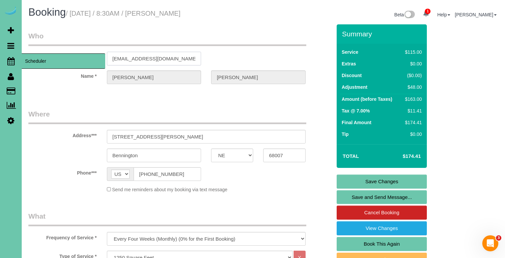
drag, startPoint x: 182, startPoint y: 60, endPoint x: 7, endPoint y: 60, distance: 175.7
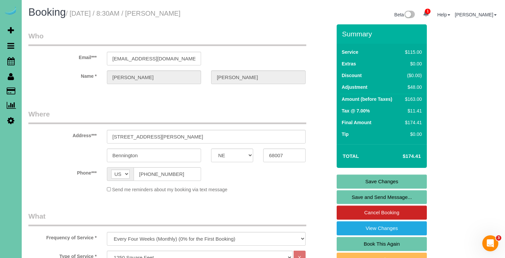
click at [374, 184] on link "Save Changes" at bounding box center [382, 182] width 90 height 14
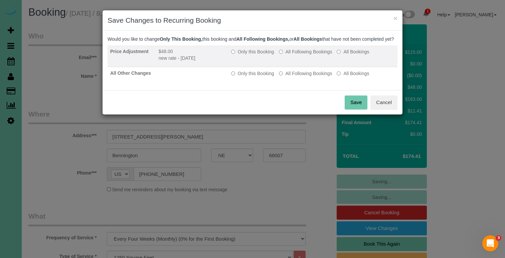
click at [312, 62] on td "Only this Booking All Following Bookings All Bookings" at bounding box center [312, 56] width 169 height 22
click at [311, 55] on label "All Following Bookings" at bounding box center [305, 51] width 53 height 7
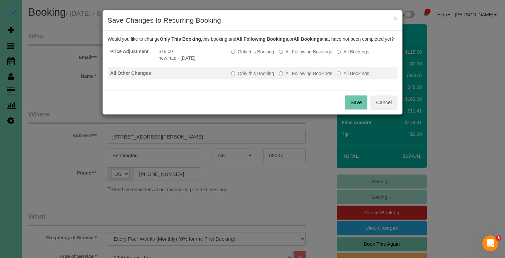
click at [312, 77] on label "All Following Bookings" at bounding box center [305, 73] width 53 height 7
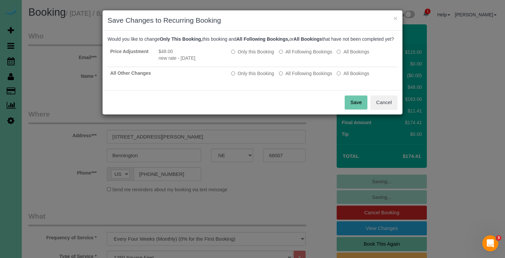
click at [352, 101] on div "Save Cancel" at bounding box center [253, 102] width 300 height 24
click at [352, 105] on button "Save" at bounding box center [356, 103] width 23 height 14
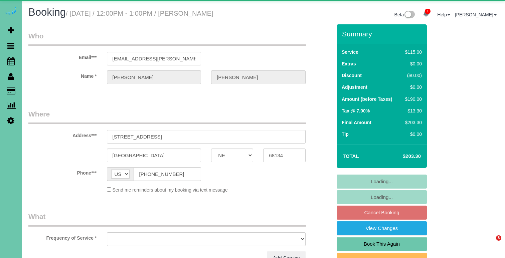
select select "NE"
select select "object:837"
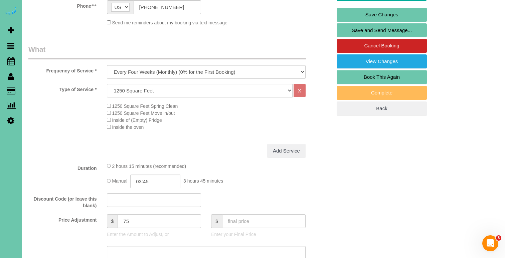
scroll to position [164, 0]
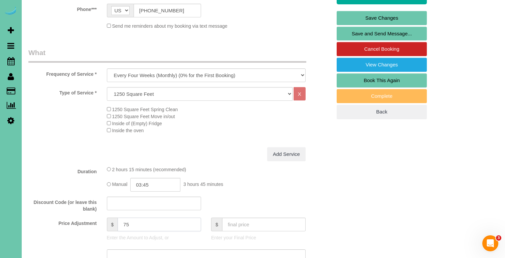
drag, startPoint x: 132, startPoint y: 223, endPoint x: 116, endPoint y: 223, distance: 15.4
click at [116, 223] on div "$ 75" at bounding box center [154, 225] width 95 height 14
type input "84"
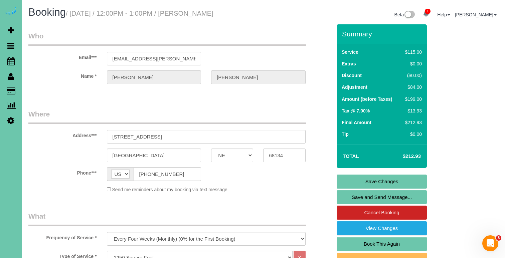
scroll to position [0, 0]
drag, startPoint x: 166, startPoint y: 57, endPoint x: 85, endPoint y: 55, distance: 81.2
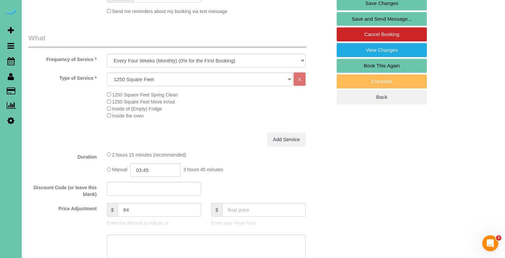
scroll to position [191, 0]
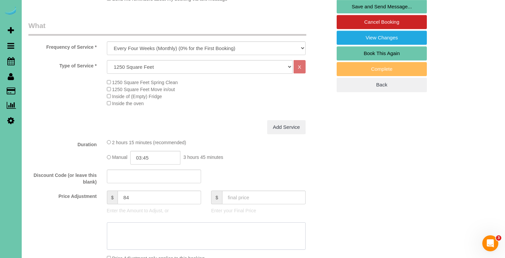
click at [260, 229] on textarea at bounding box center [206, 235] width 199 height 27
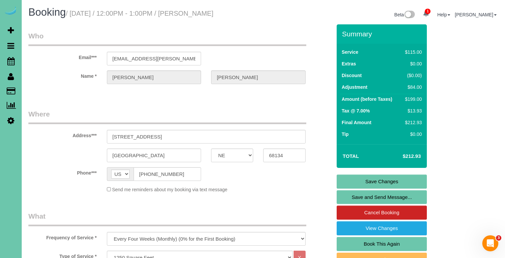
scroll to position [0, 0]
type textarea "new rate - 10/14/25"
click at [344, 182] on link "Save Changes" at bounding box center [382, 182] width 90 height 14
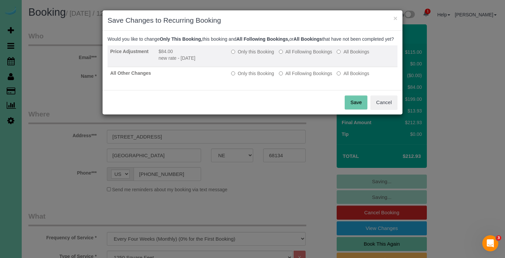
click at [290, 53] on td "Only this Booking All Following Bookings All Bookings" at bounding box center [312, 56] width 169 height 22
click at [290, 55] on label "All Following Bookings" at bounding box center [305, 51] width 53 height 7
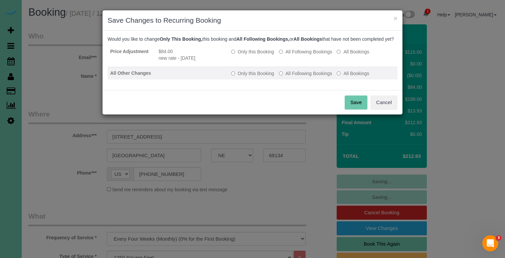
click at [290, 77] on label "All Following Bookings" at bounding box center [305, 73] width 53 height 7
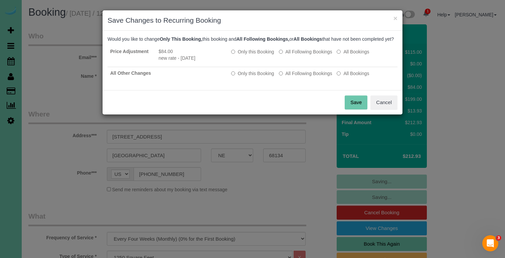
click at [363, 109] on button "Save" at bounding box center [356, 103] width 23 height 14
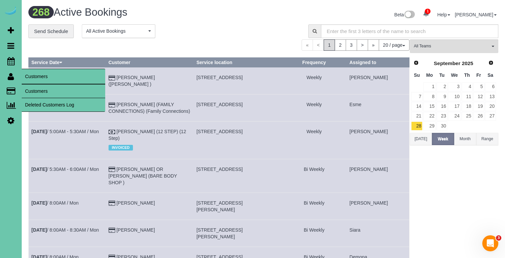
click at [37, 90] on link "Customers" at bounding box center [64, 91] width 84 height 13
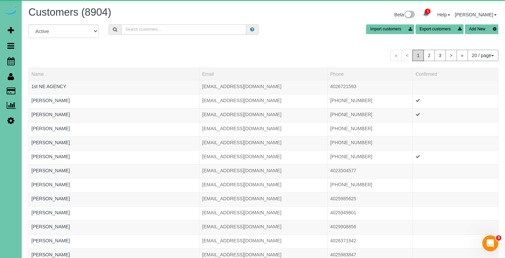
click at [138, 30] on input "text" at bounding box center [183, 29] width 125 height 10
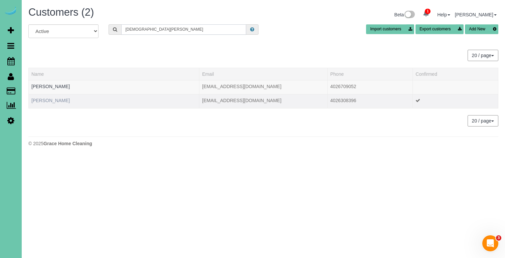
type input "christian h"
click at [59, 99] on link "Christian Hoeger" at bounding box center [50, 100] width 38 height 5
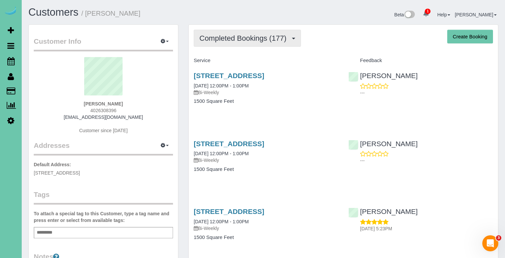
click at [253, 37] on span "Completed Bookings (177)" at bounding box center [244, 38] width 90 height 8
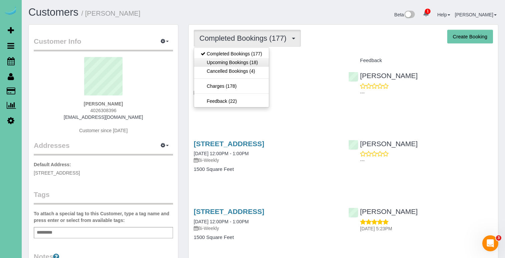
click at [245, 61] on link "Upcoming Bookings (18)" at bounding box center [231, 62] width 75 height 9
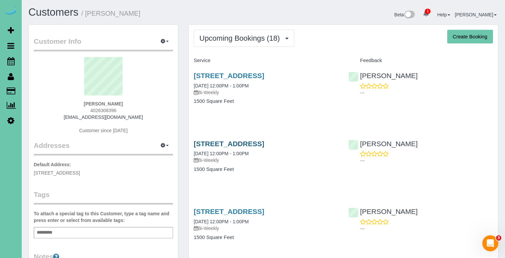
click at [226, 140] on link "2048 North 50th Street, Omaha, NE 68104" at bounding box center [229, 144] width 70 height 8
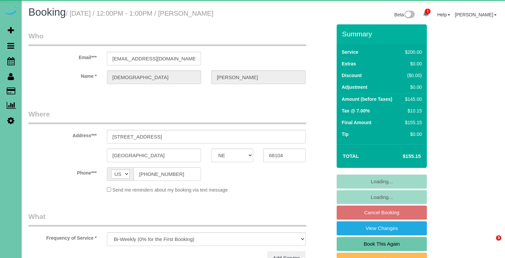
select select "NE"
select select "object:659"
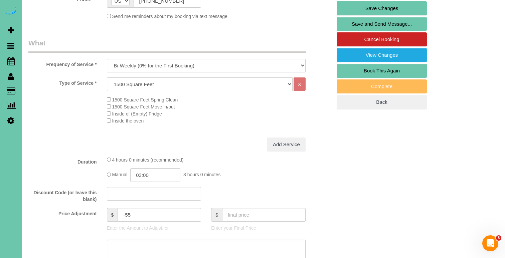
scroll to position [174, 0]
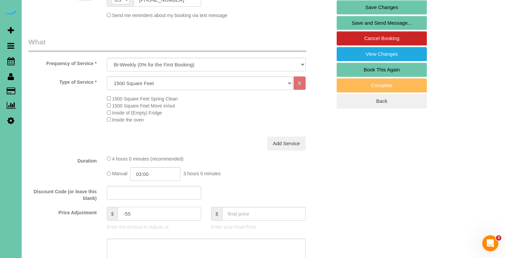
click at [146, 212] on input "-55" at bounding box center [160, 214] width 84 height 14
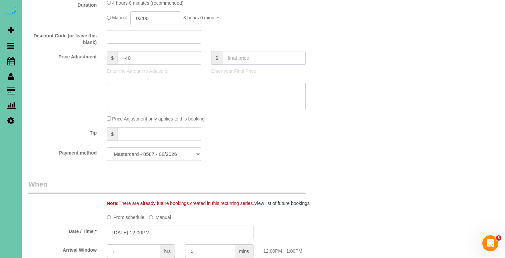
scroll to position [330, 0]
click at [134, 59] on input "-40" at bounding box center [160, 58] width 84 height 14
type input "-39"
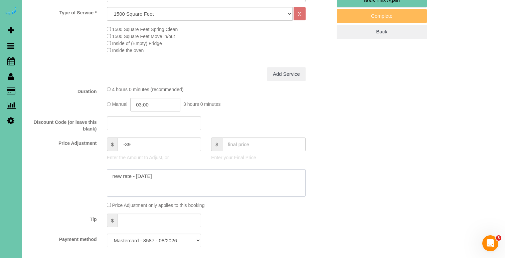
scroll to position [245, 0]
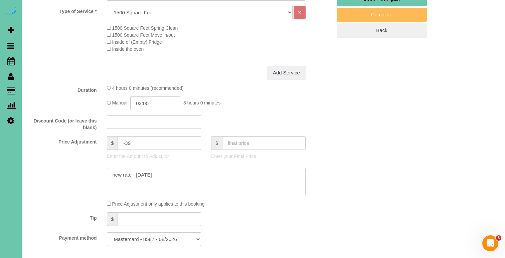
type textarea "new rate - [DATE]"
click at [135, 145] on input "-39" at bounding box center [160, 143] width 84 height 14
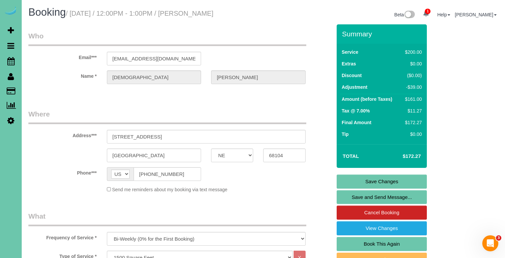
scroll to position [0, 0]
type input "-41"
drag, startPoint x: 168, startPoint y: 60, endPoint x: -3, endPoint y: 67, distance: 171.5
drag, startPoint x: 169, startPoint y: 59, endPoint x: 84, endPoint y: 59, distance: 85.5
click at [84, 59] on div "Email*** [EMAIL_ADDRESS][DOMAIN_NAME]" at bounding box center [179, 48] width 313 height 34
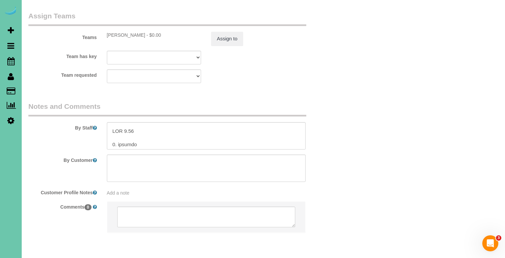
scroll to position [144, 0]
click at [134, 122] on textarea at bounding box center [206, 135] width 199 height 27
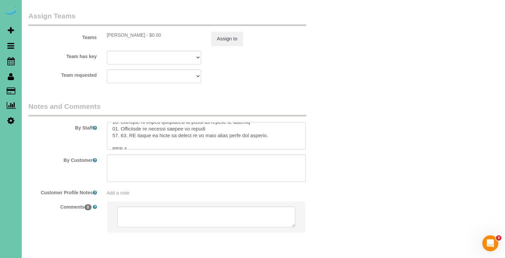
scroll to position [246, 0]
type textarea "3. loremi 2. Dol #61 1. Sitametco ad - elitse doeiu temp incid, utlabore & etdo…"
click at [222, 24] on sui-booking-teams "Teams [PERSON_NAME] - $0.00 Assign to Team has key [PERSON_NAME] Admin Aliyah […" at bounding box center [179, 47] width 303 height 72
click at [226, 32] on button "Assign to" at bounding box center [227, 39] width 32 height 14
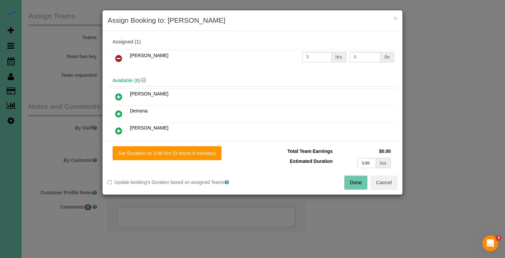
click at [358, 178] on button "Done" at bounding box center [355, 183] width 23 height 14
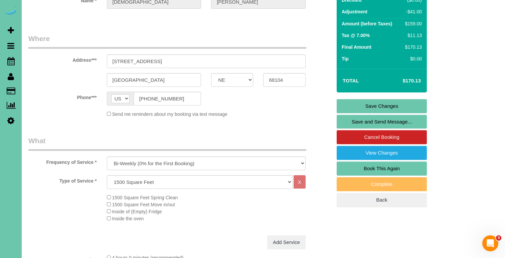
scroll to position [62, 0]
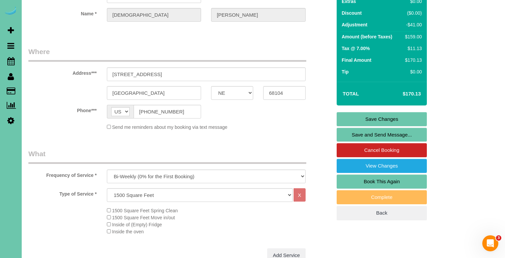
click at [350, 117] on link "Save Changes" at bounding box center [382, 119] width 90 height 14
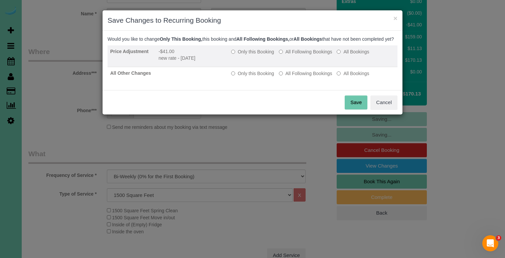
click at [308, 55] on label "All Following Bookings" at bounding box center [305, 51] width 53 height 7
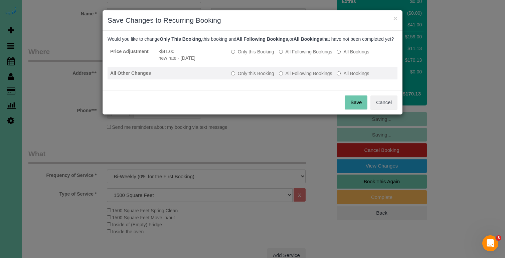
click at [312, 77] on label "All Following Bookings" at bounding box center [305, 73] width 53 height 7
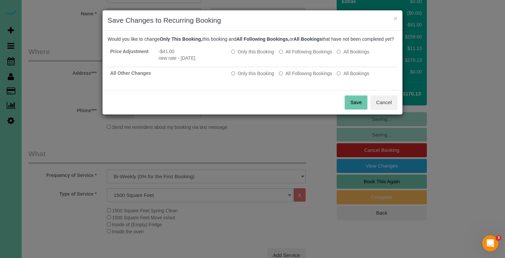
click at [357, 109] on button "Save" at bounding box center [356, 103] width 23 height 14
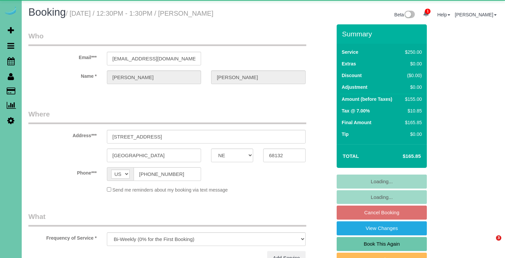
select select "NE"
select select "object:659"
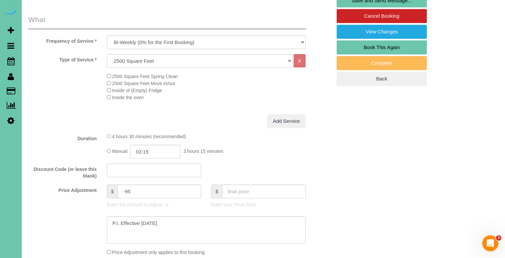
scroll to position [207, 0]
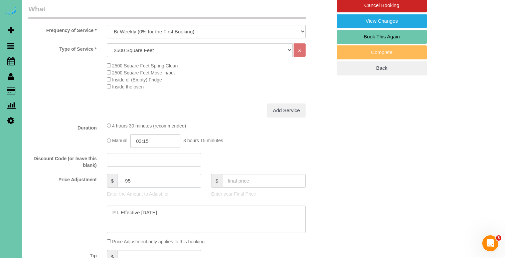
click at [132, 181] on input "-95" at bounding box center [160, 181] width 84 height 14
type input "-80"
drag, startPoint x: 168, startPoint y: 211, endPoint x: 13, endPoint y: 202, distance: 155.3
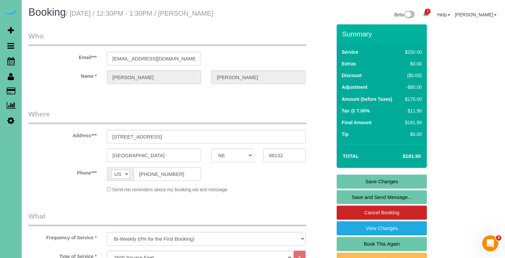
scroll to position [0, 0]
type textarea "new rate - 10/27/25"
drag, startPoint x: 180, startPoint y: 55, endPoint x: 184, endPoint y: 61, distance: 7.0
click at [372, 176] on link "Save Changes" at bounding box center [382, 182] width 90 height 14
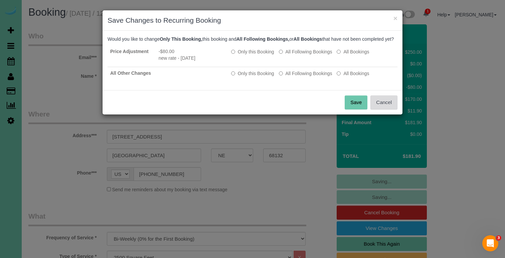
click at [393, 106] on button "Cancel" at bounding box center [383, 103] width 27 height 14
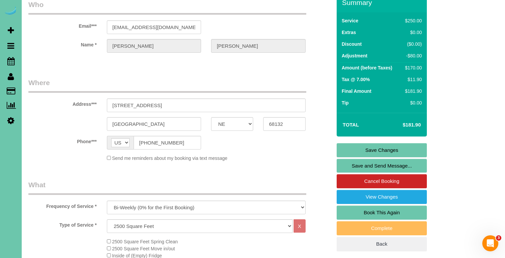
scroll to position [27, 0]
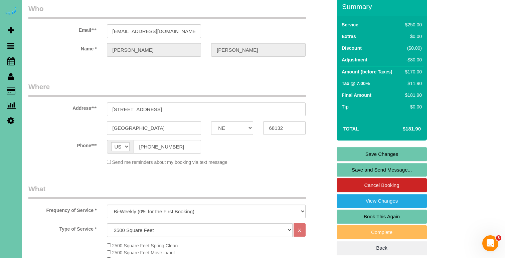
click at [361, 155] on link "Save Changes" at bounding box center [382, 154] width 90 height 14
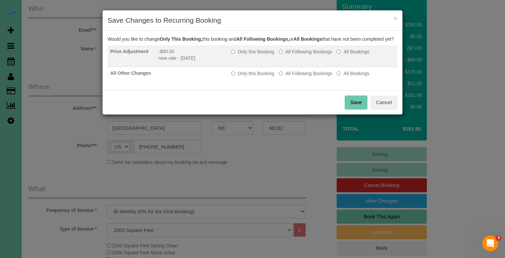
click at [290, 55] on label "All Following Bookings" at bounding box center [305, 51] width 53 height 7
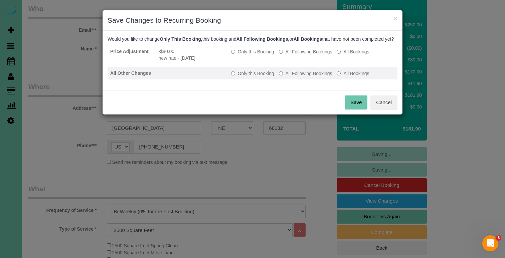
click at [290, 77] on label "All Following Bookings" at bounding box center [305, 73] width 53 height 7
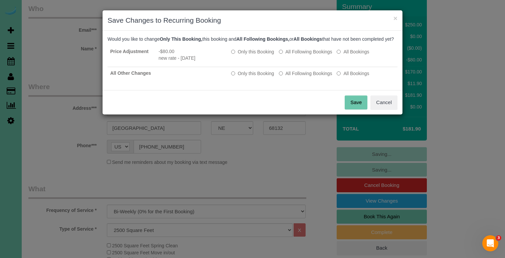
click at [368, 108] on div "Save Cancel" at bounding box center [253, 102] width 300 height 24
click at [360, 109] on button "Save" at bounding box center [356, 103] width 23 height 14
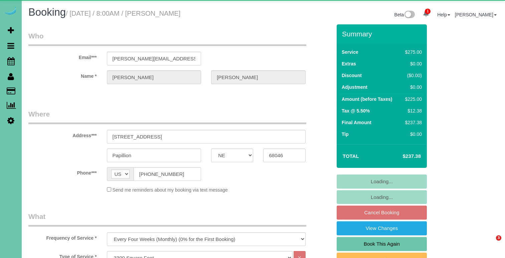
select select "NE"
select select "object:660"
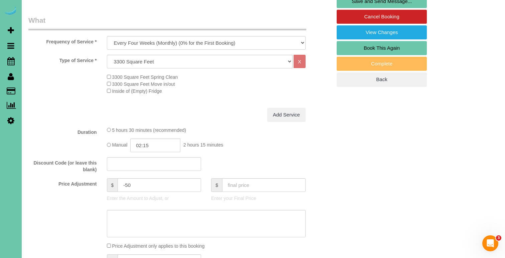
scroll to position [230, 0]
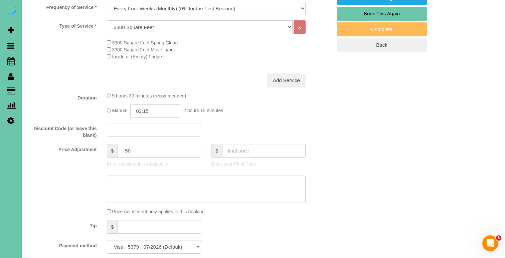
click at [154, 148] on input "-50" at bounding box center [160, 151] width 84 height 14
type input "-35"
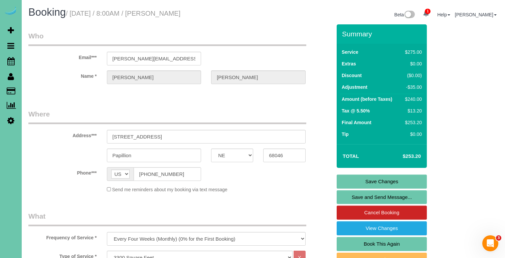
scroll to position [0, 0]
type textarea "new rate - 10/14/25"
drag, startPoint x: 195, startPoint y: 59, endPoint x: 35, endPoint y: 58, distance: 160.7
click at [370, 179] on link "Save Changes" at bounding box center [382, 182] width 90 height 14
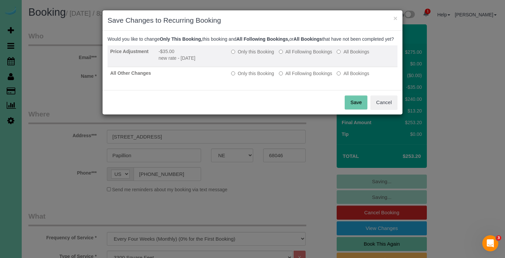
click at [295, 55] on label "All Following Bookings" at bounding box center [305, 51] width 53 height 7
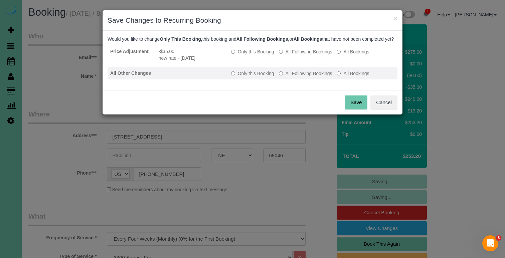
click at [295, 77] on label "All Following Bookings" at bounding box center [305, 73] width 53 height 7
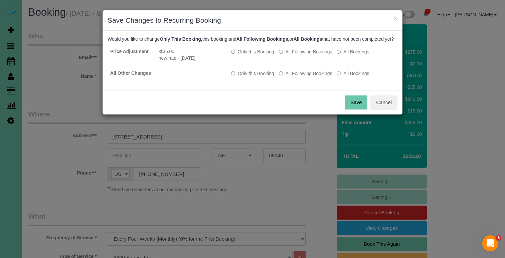
click at [352, 109] on button "Save" at bounding box center [356, 103] width 23 height 14
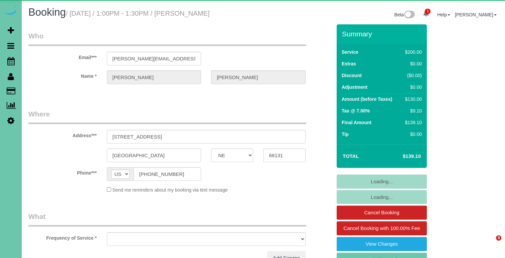
select select "NE"
select select "object:855"
select select "string:fspay-5d0c5ac1-341a-445f-8fb0-e60b9e38cc06"
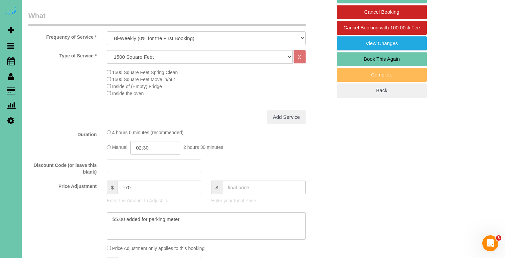
scroll to position [202, 0]
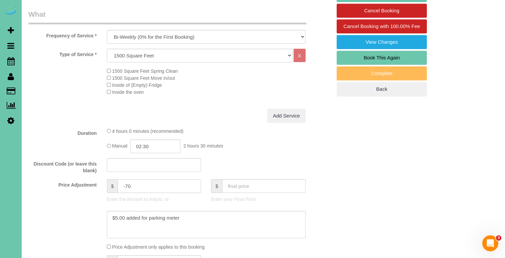
click at [128, 184] on input "-70" at bounding box center [160, 186] width 84 height 14
type input "-60"
click at [182, 218] on textarea at bounding box center [206, 224] width 199 height 27
type textarea "$5.00 added for parking meter - new t"
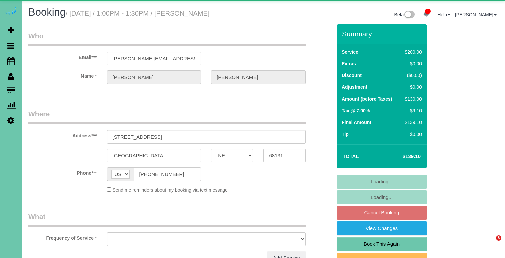
select select "NE"
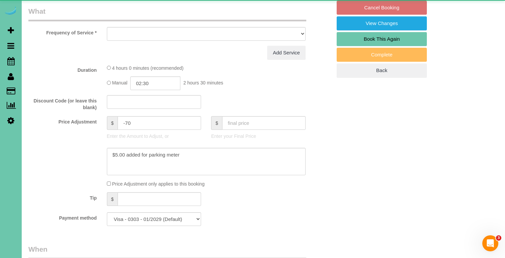
select select "object:659"
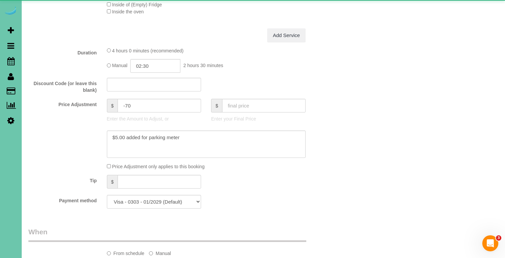
scroll to position [287, 0]
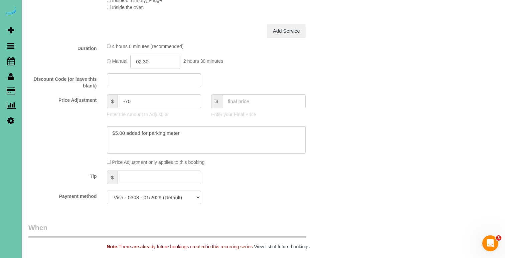
click at [127, 99] on input "-70" at bounding box center [160, 102] width 84 height 14
type input "-60"
click at [194, 132] on textarea at bounding box center [206, 139] width 199 height 27
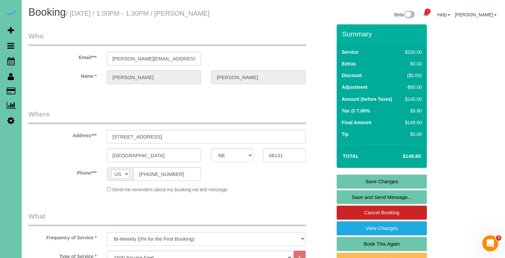
scroll to position [0, 0]
type textarea "$5.00 added for parking meter new rate - 10/21/25"
drag, startPoint x: 190, startPoint y: 58, endPoint x: 69, endPoint y: 51, distance: 121.8
click at [384, 181] on link "Save Changes" at bounding box center [382, 182] width 90 height 14
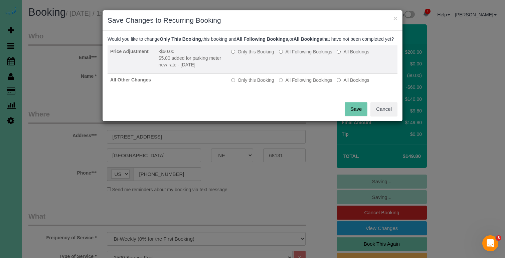
click at [297, 55] on label "All Following Bookings" at bounding box center [305, 51] width 53 height 7
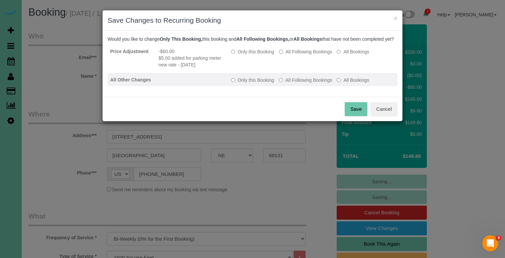
click at [295, 84] on label "All Following Bookings" at bounding box center [305, 80] width 53 height 7
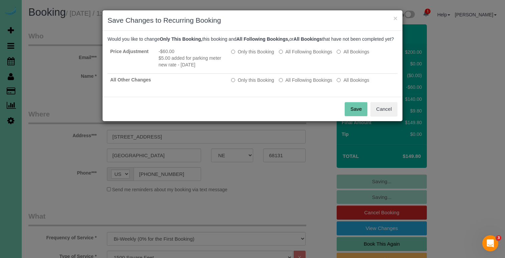
click at [354, 114] on button "Save" at bounding box center [356, 109] width 23 height 14
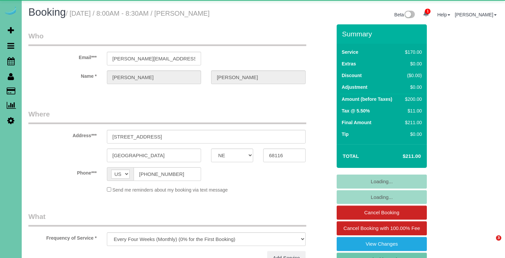
select select "NE"
select select "object:663"
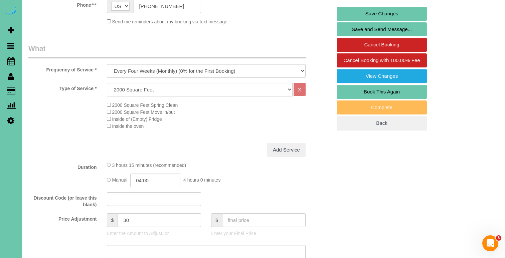
scroll to position [188, 0]
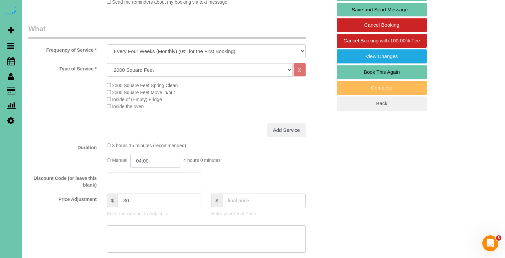
click at [159, 164] on input "04:00" at bounding box center [155, 161] width 50 height 14
drag, startPoint x: 175, startPoint y: 157, endPoint x: 142, endPoint y: 157, distance: 32.7
click at [142, 157] on input "345:00" at bounding box center [155, 161] width 50 height 14
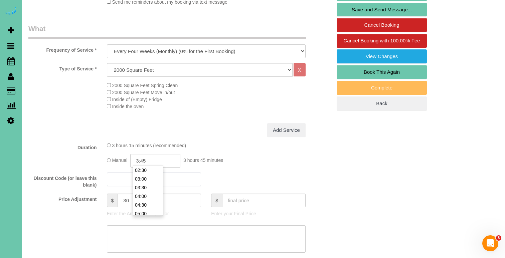
type input "03:45"
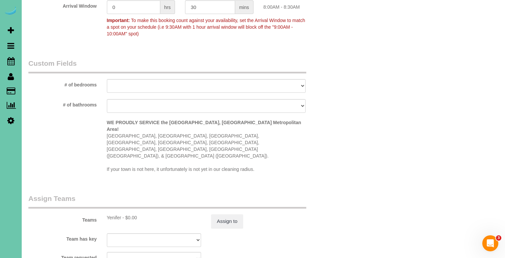
scroll to position [584, 0]
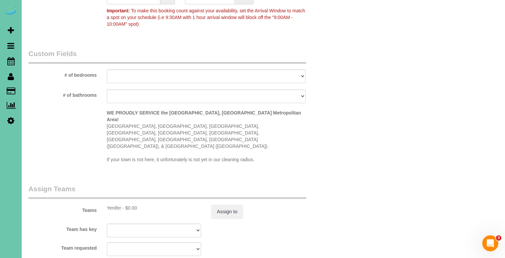
type textarea "new rate - 10/8/25"
click at [233, 196] on sui-booking-teams "Teams Yenifer - $0.00 Assign to Team has key Yenifer Admin Aliyah Alysha Andrea…" at bounding box center [179, 220] width 303 height 72
click at [233, 205] on button "Assign to" at bounding box center [227, 212] width 32 height 14
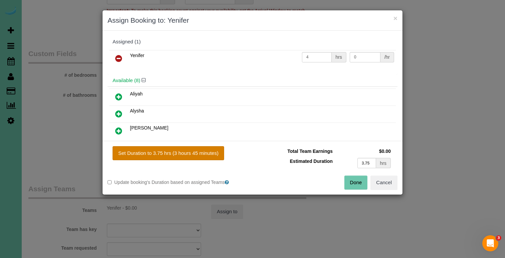
click at [194, 148] on button "Set Duration to 3.75 hrs (3 hours 45 minutes)" at bounding box center [169, 153] width 112 height 14
type input "3.75"
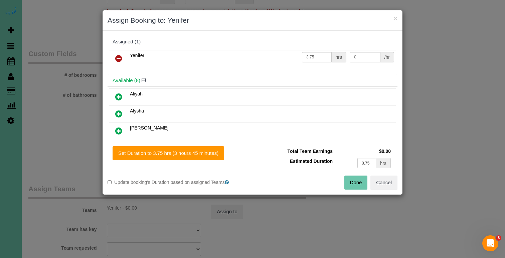
click at [350, 172] on div "Total Team Earnings $0.00 Estimated Duration 3.75 hrs Warning: The Company shar…" at bounding box center [325, 160] width 145 height 29
click at [350, 176] on button "Done" at bounding box center [355, 183] width 23 height 14
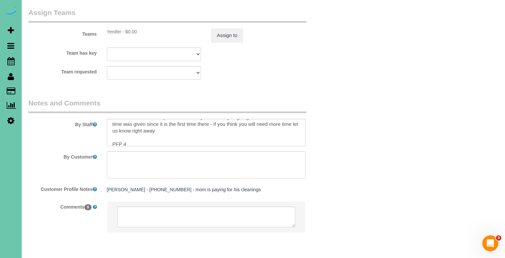
scroll to position [88, 0]
click at [220, 119] on textarea at bounding box center [206, 132] width 199 height 27
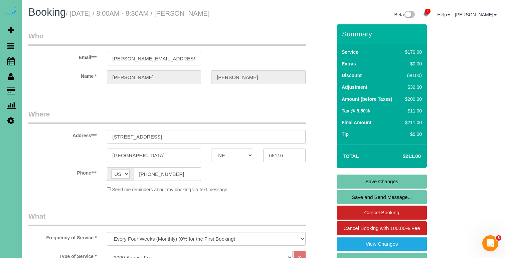
scroll to position [0, 0]
type textarea "** mom Jana is paying for her son cleaning - her number is in customer profile …"
click at [361, 182] on link "Save Changes" at bounding box center [382, 182] width 90 height 14
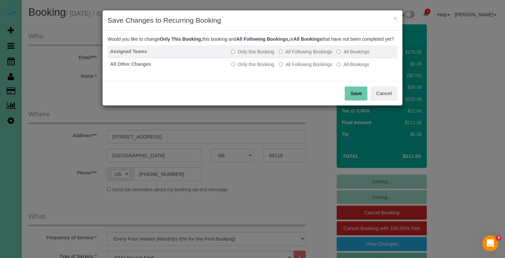
click at [323, 55] on label "All Following Bookings" at bounding box center [305, 51] width 53 height 7
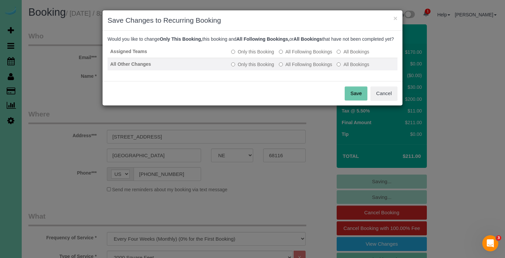
click at [323, 70] on td "Only this Booking All Following Bookings All Bookings" at bounding box center [312, 64] width 169 height 13
click at [323, 68] on label "All Following Bookings" at bounding box center [305, 64] width 53 height 7
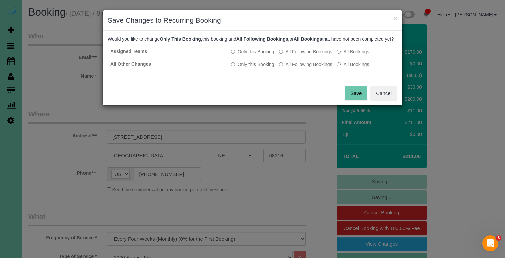
click at [352, 100] on button "Save" at bounding box center [356, 94] width 23 height 14
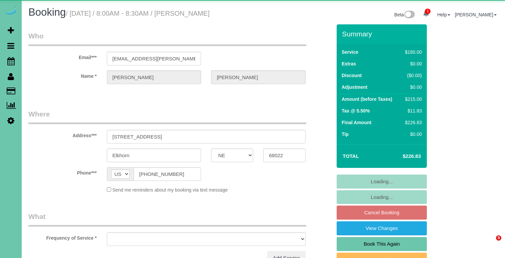
select select "NE"
select select "object:891"
select select "string:fspay-657464ee-53ed-45eb-a63b-69e3f5393215"
select select "number:37"
select select "number:42"
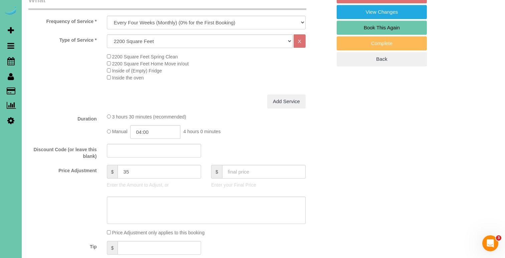
scroll to position [235, 0]
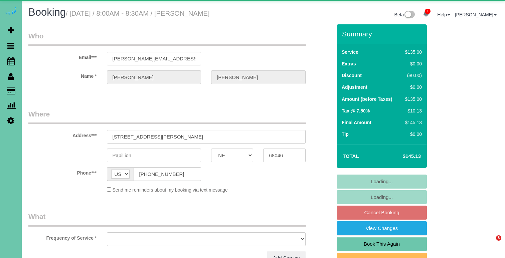
select select "NE"
select select "object:809"
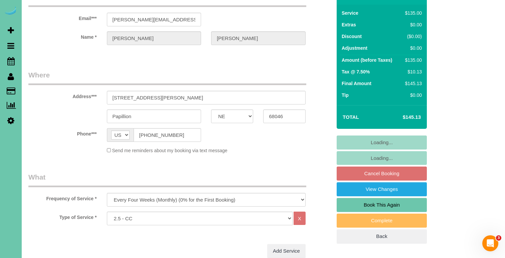
scroll to position [82, 0]
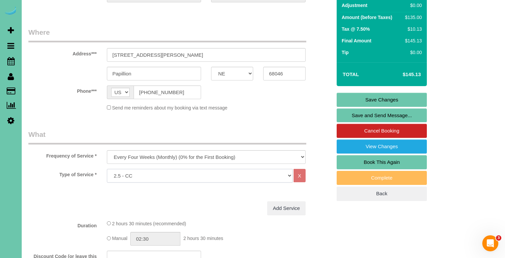
select select "159"
click at [343, 101] on link "Save Changes" at bounding box center [382, 100] width 90 height 14
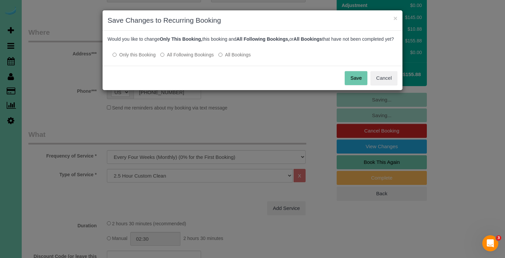
click at [187, 51] on div at bounding box center [253, 48] width 290 height 6
click at [192, 58] on label "All Following Bookings" at bounding box center [186, 54] width 53 height 7
click at [356, 81] on button "Save" at bounding box center [356, 78] width 23 height 14
